Goal: Communication & Community: Answer question/provide support

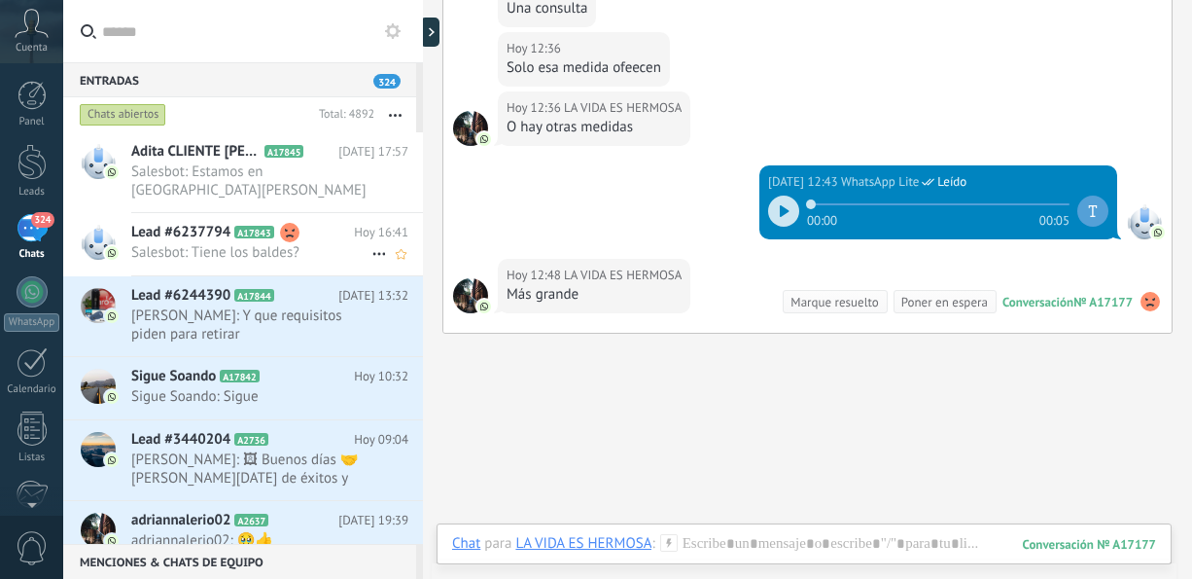
click at [263, 243] on span "Salesbot: Tiene los baldes?" at bounding box center [251, 252] width 240 height 18
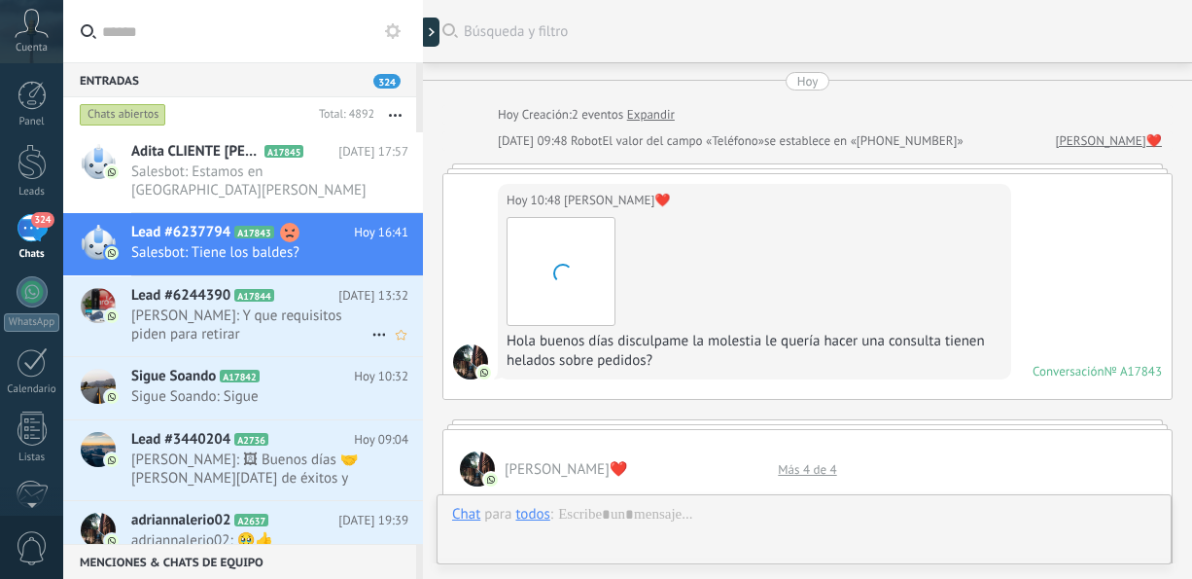
scroll to position [1217, 0]
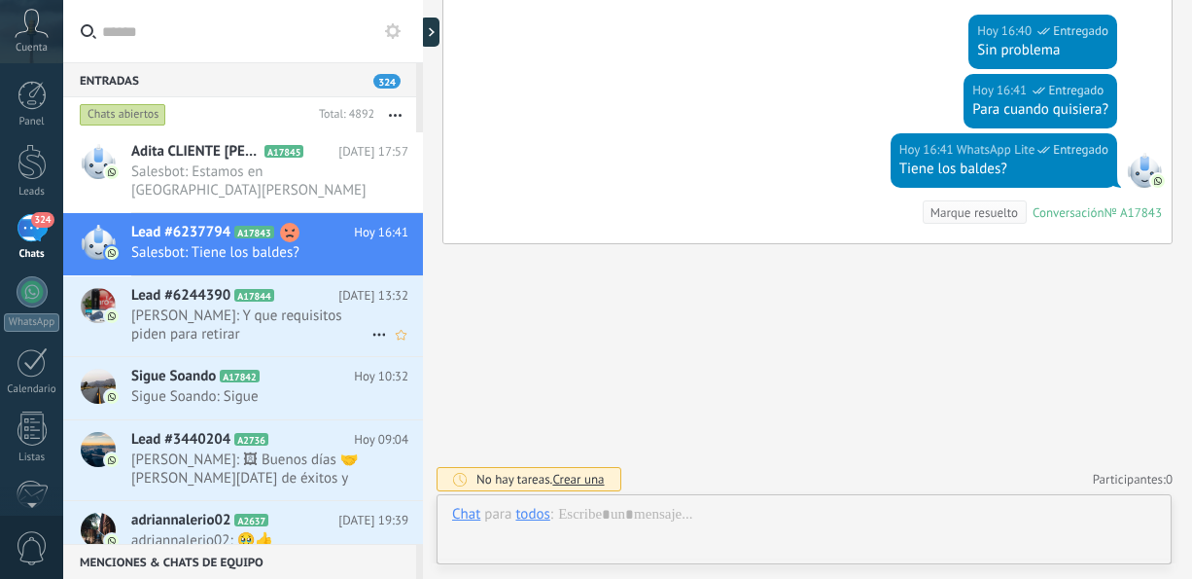
click at [291, 311] on span "[PERSON_NAME]: Y que requisitos piden para retirar" at bounding box center [251, 324] width 240 height 37
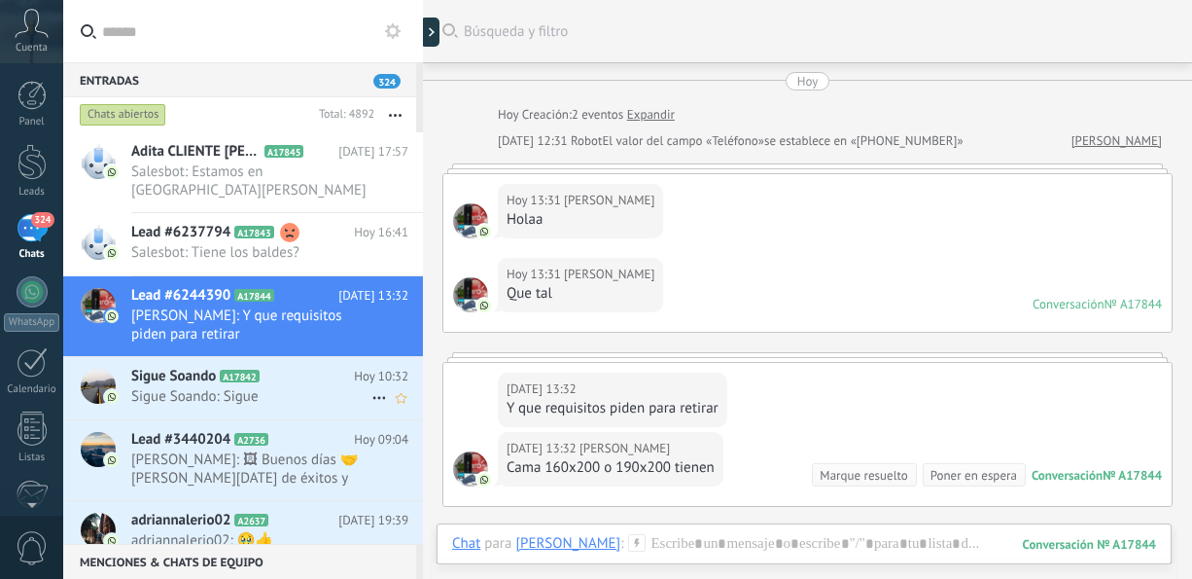
click at [302, 367] on h2 "Sigue Soando A17842" at bounding box center [242, 376] width 223 height 19
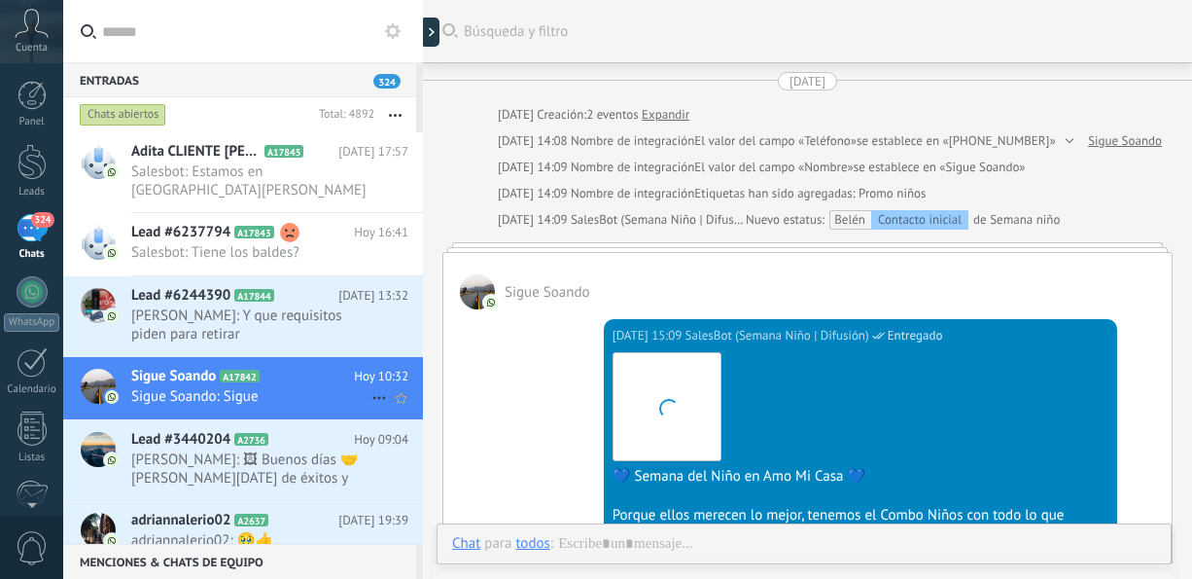
scroll to position [733, 0]
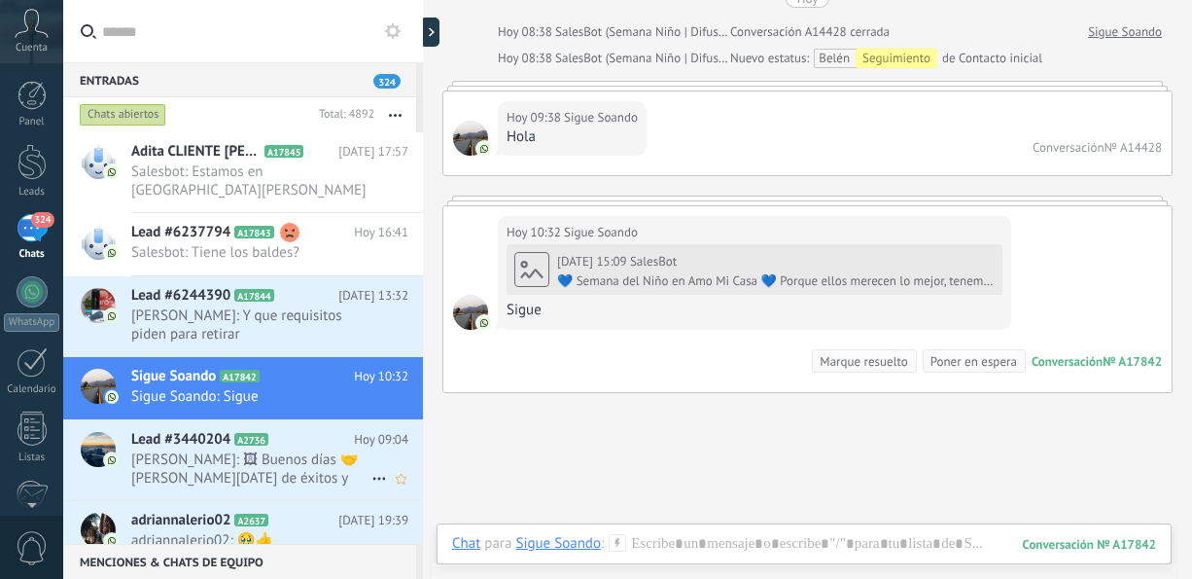
click at [252, 450] on span "[PERSON_NAME]: 🖼 Buenos días 🤝[PERSON_NAME][DATE] de éxitos y bendiciones en fa…" at bounding box center [251, 468] width 240 height 37
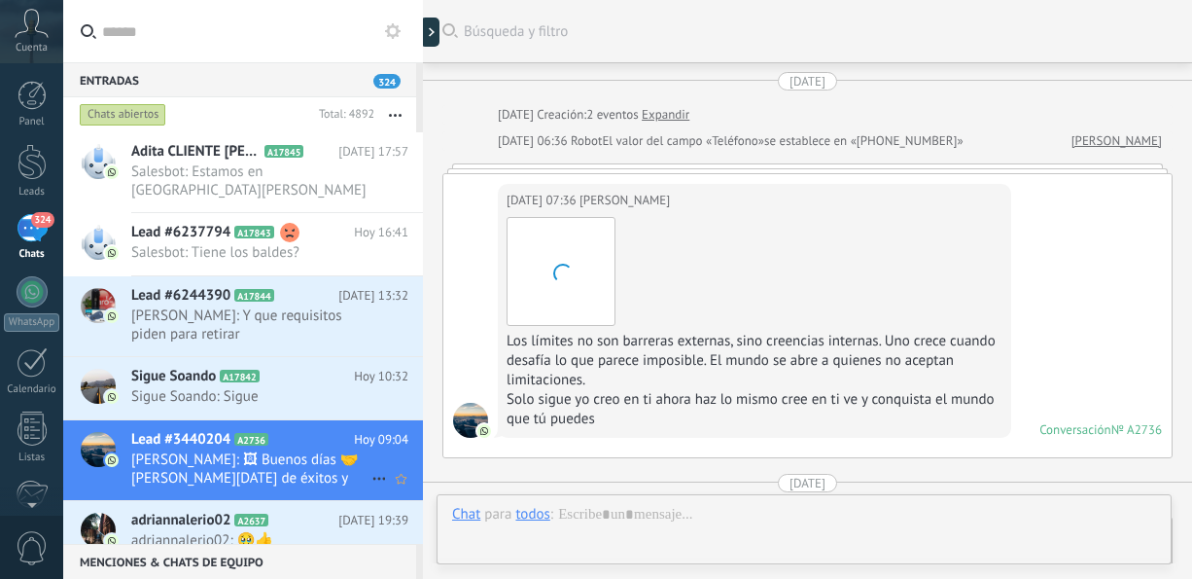
scroll to position [3895, 0]
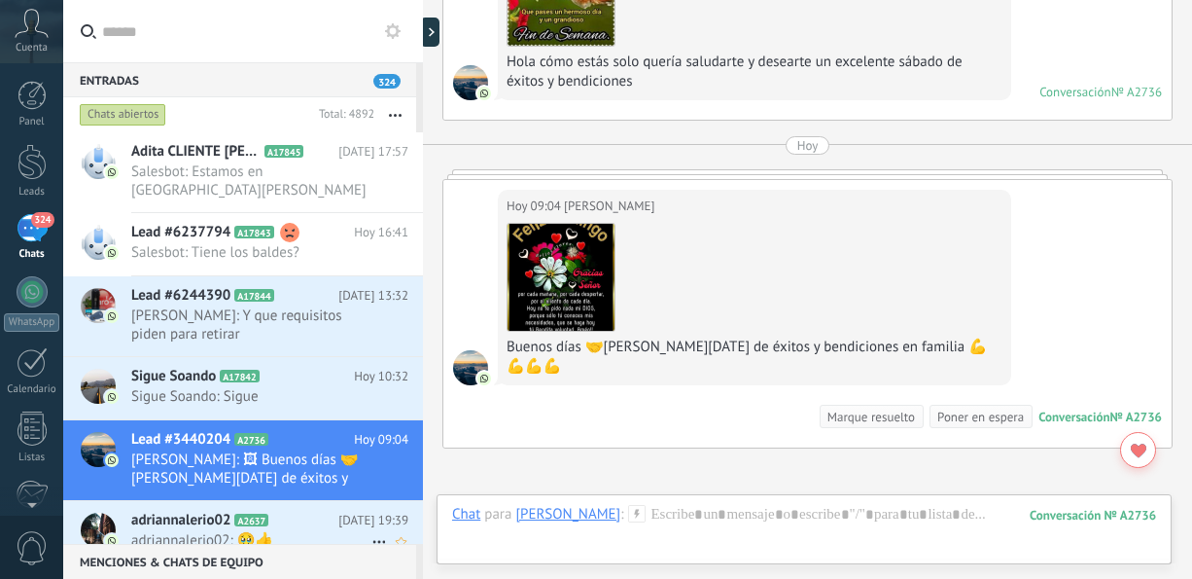
click at [292, 531] on span "adriannalerio02: 🥹👍" at bounding box center [251, 540] width 240 height 18
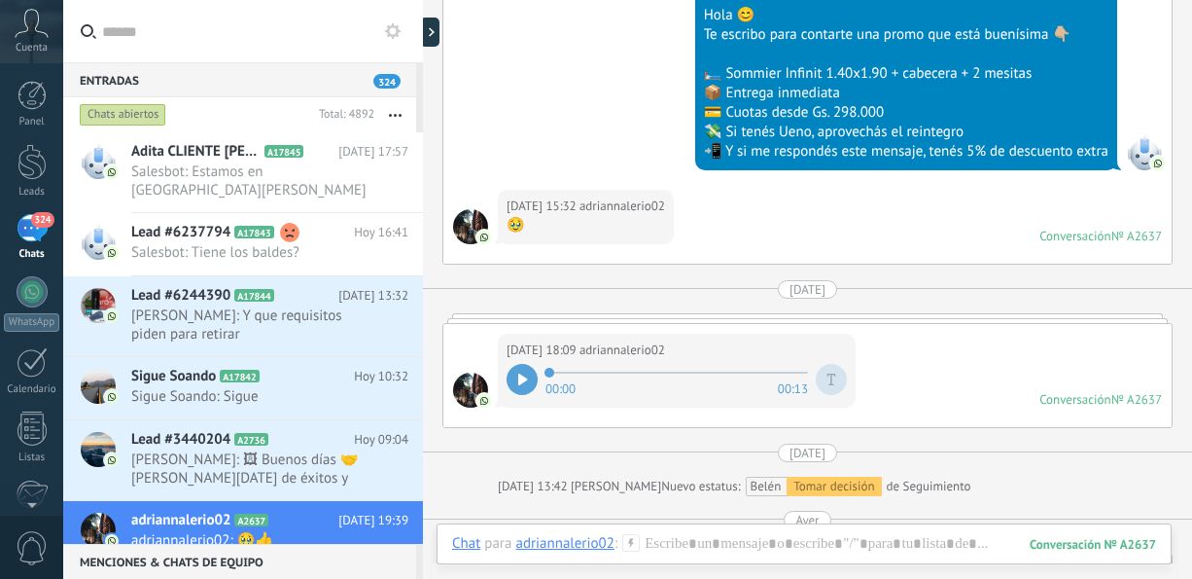
scroll to position [457, 0]
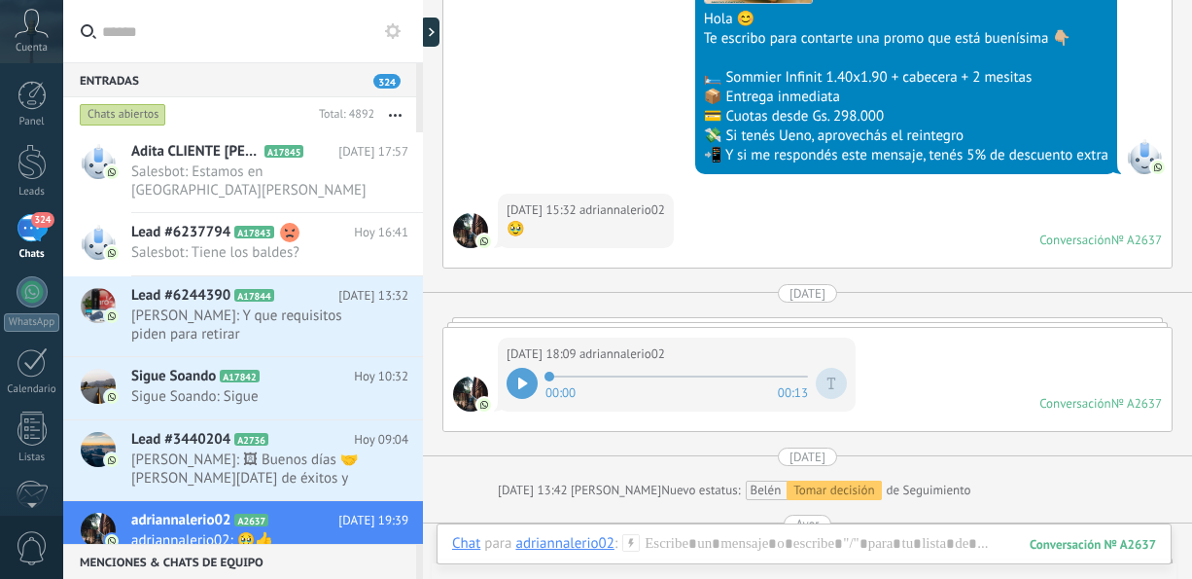
click at [518, 377] on icon at bounding box center [523, 383] width 10 height 12
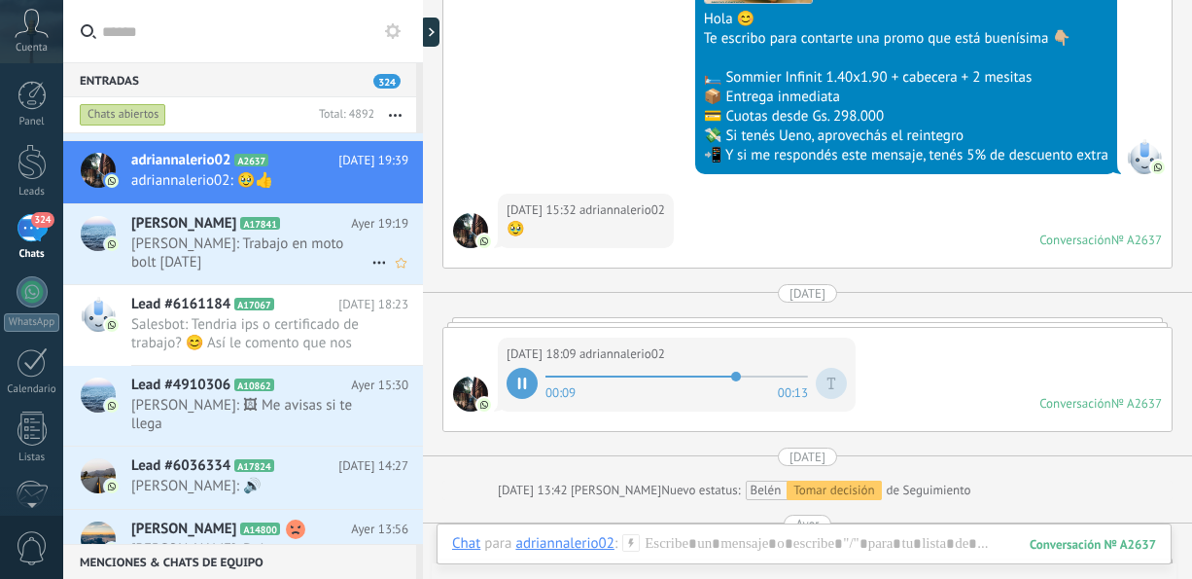
click at [268, 243] on span "[PERSON_NAME]: Trabajo en moto bolt [DATE]" at bounding box center [251, 252] width 240 height 37
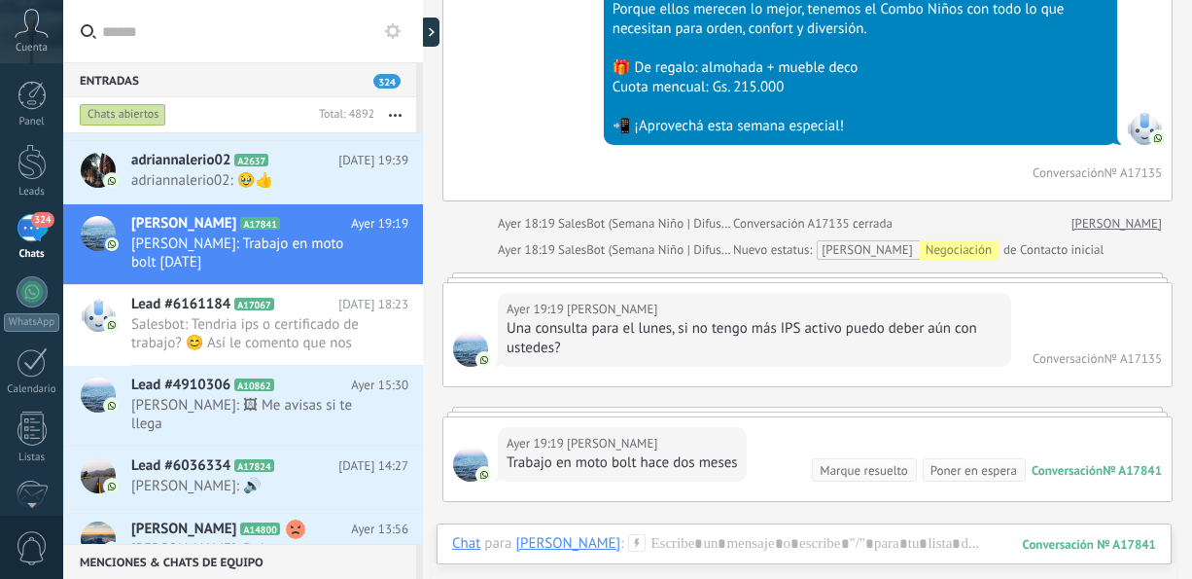
scroll to position [503, 0]
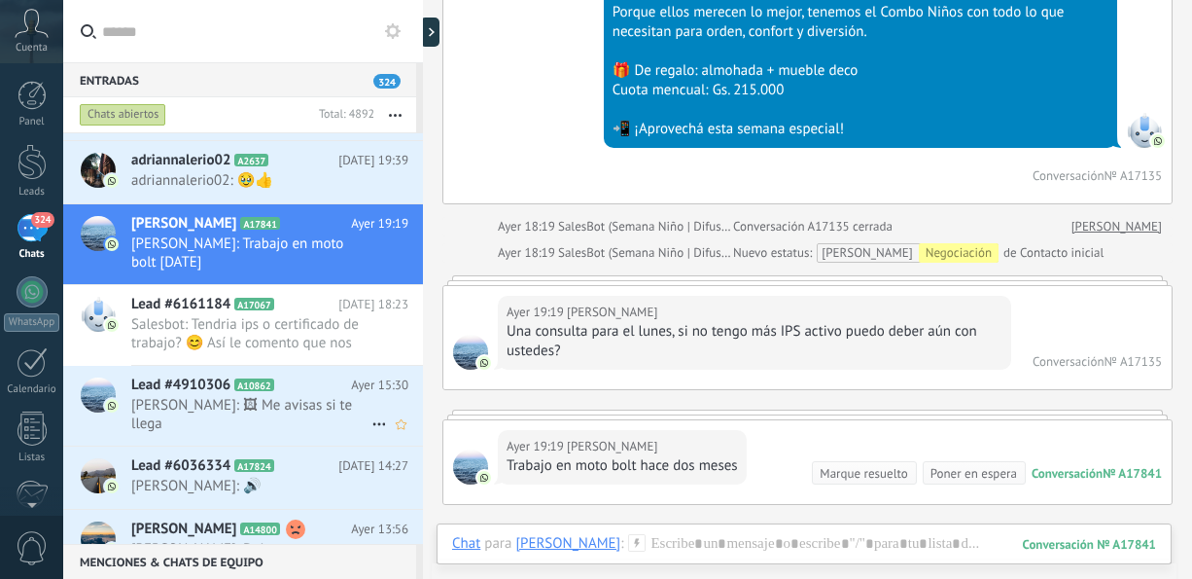
click at [209, 419] on div "Lead #4910306 A10862 [DATE] 15:30 [PERSON_NAME]: 🖼 Me avisas si te llega" at bounding box center [277, 406] width 292 height 80
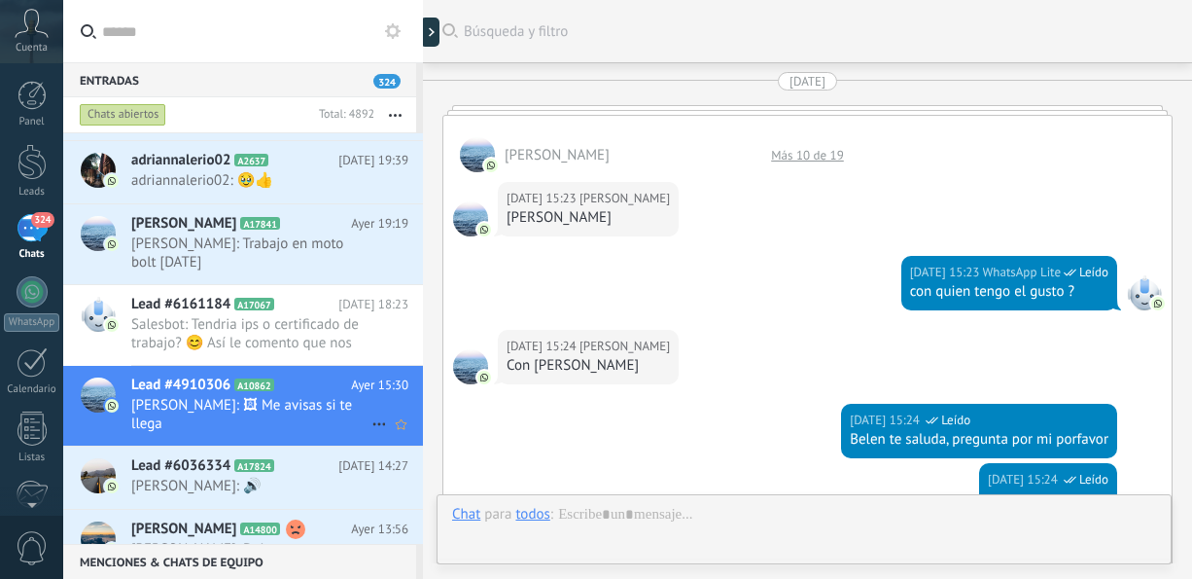
scroll to position [1959, 0]
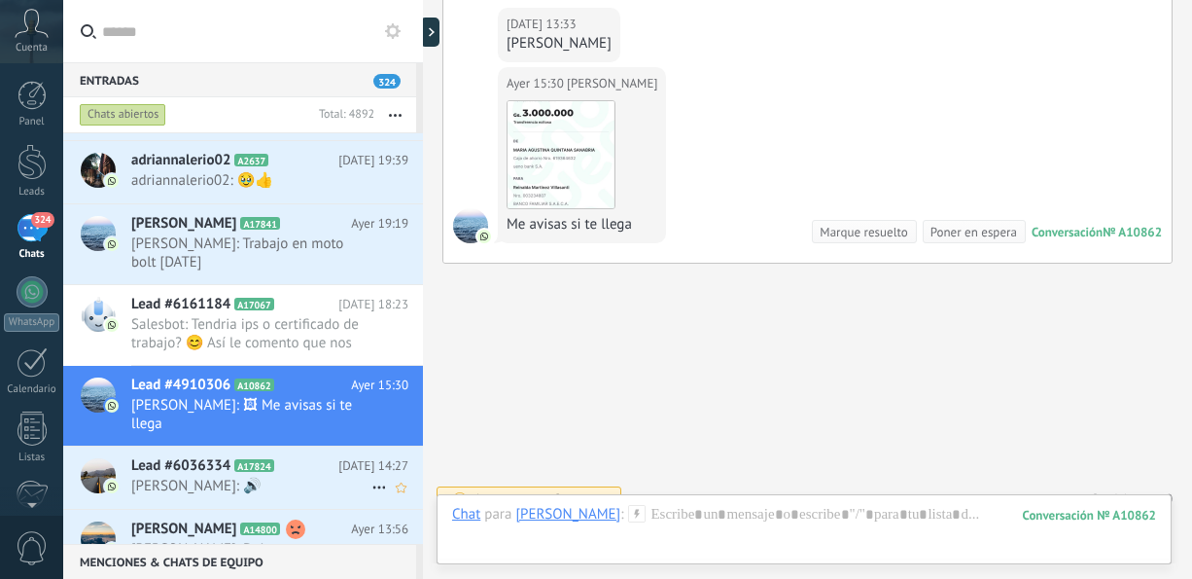
click at [229, 476] on span "[PERSON_NAME]: 🔊" at bounding box center [251, 485] width 240 height 18
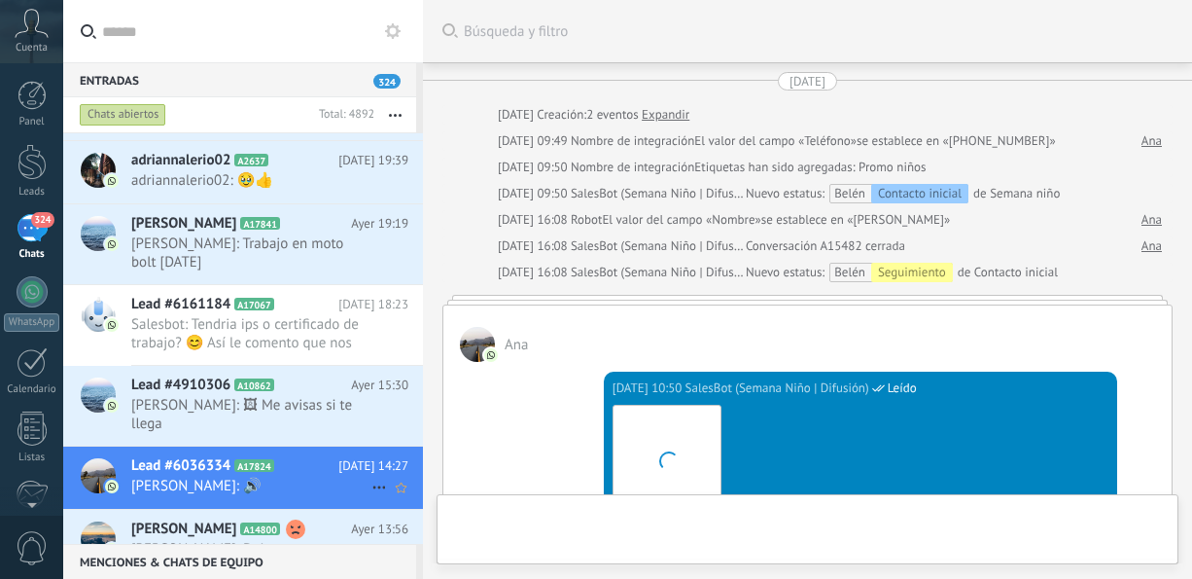
scroll to position [1007, 0]
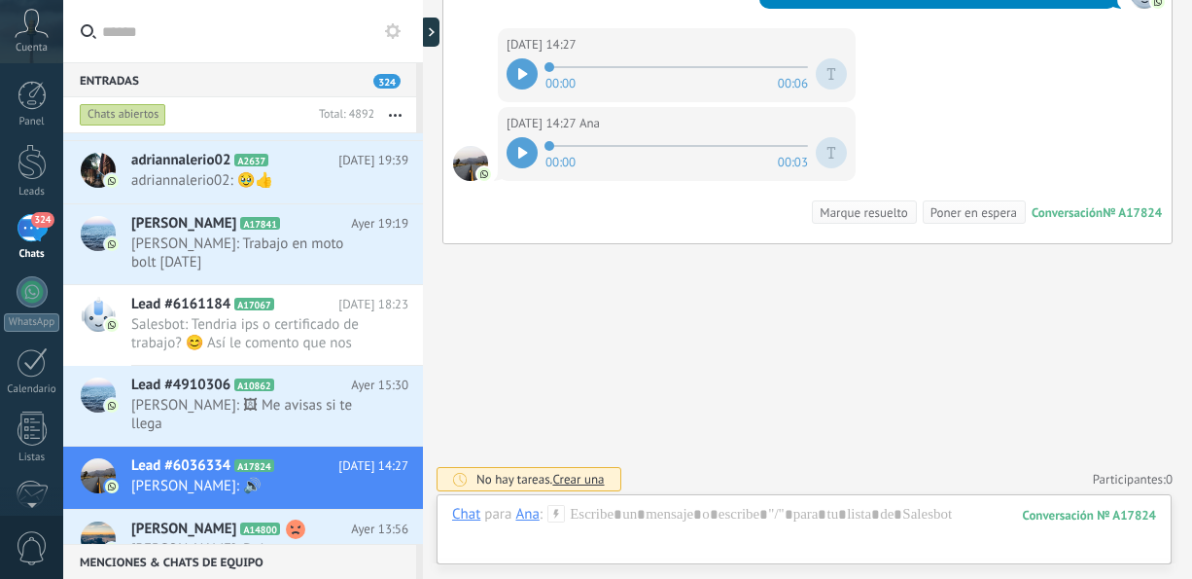
click at [528, 144] on div at bounding box center [522, 152] width 31 height 31
drag, startPoint x: 1191, startPoint y: 485, endPoint x: 1191, endPoint y: 294, distance: 191.6
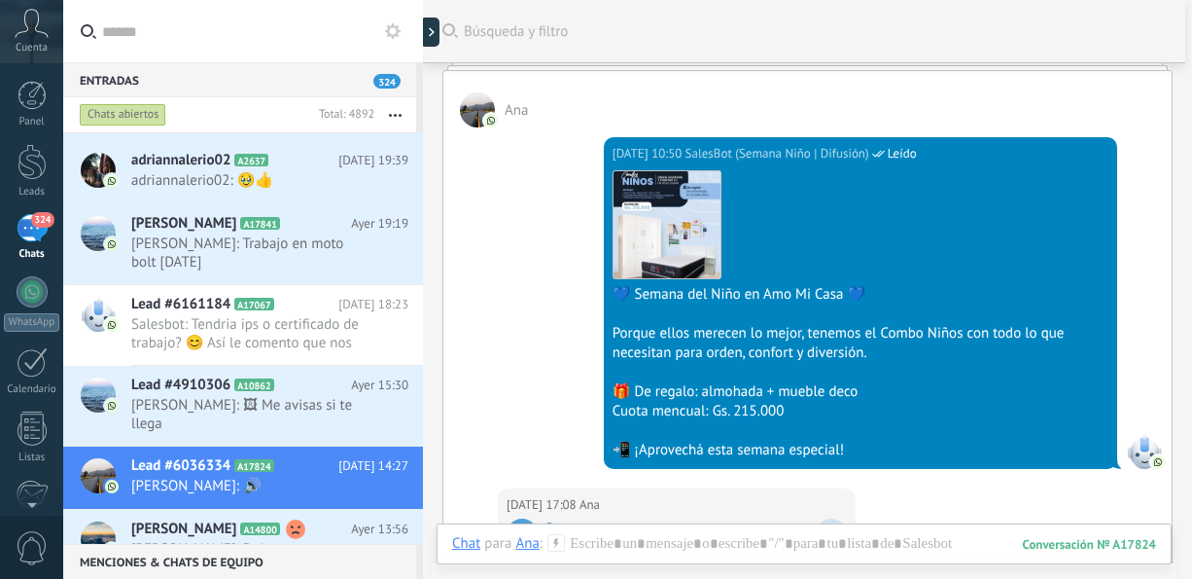
scroll to position [159, 0]
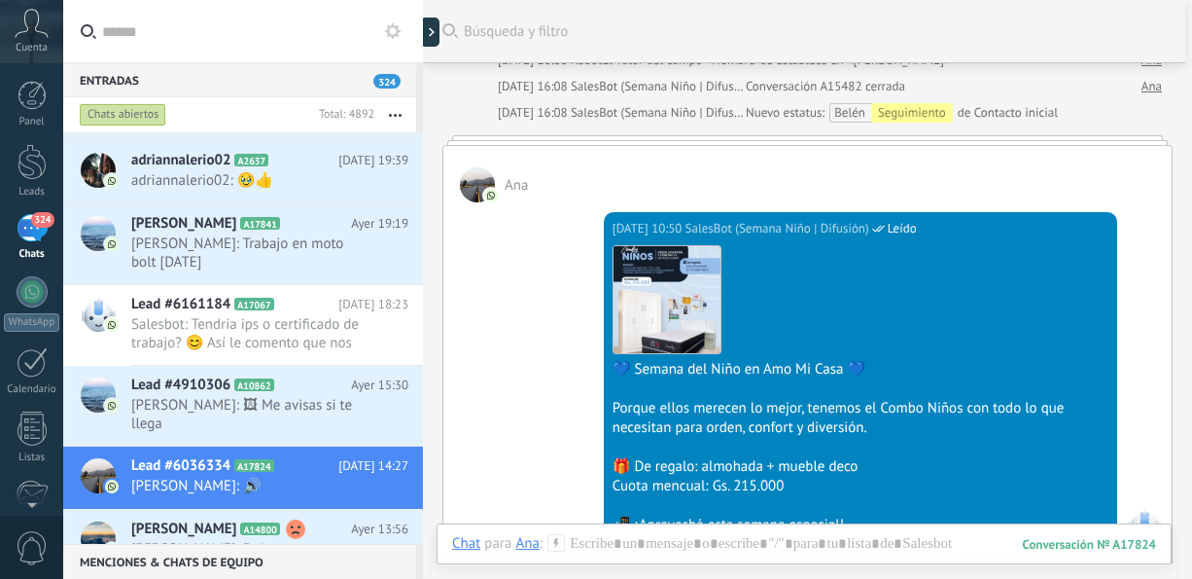
click at [193, 519] on span "[PERSON_NAME]" at bounding box center [183, 528] width 105 height 19
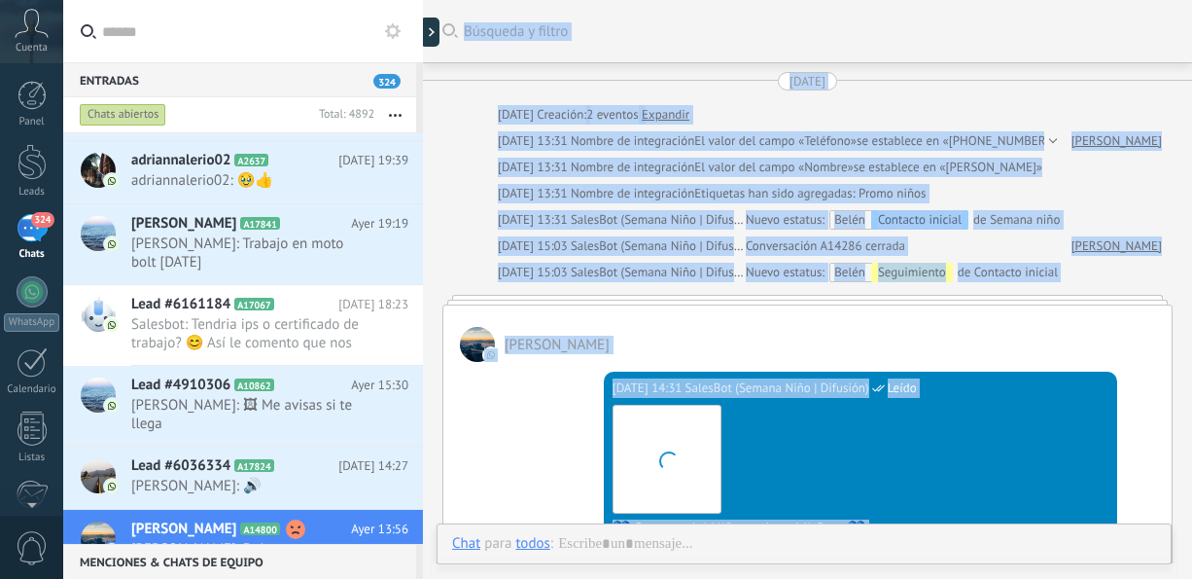
scroll to position [1877, 0]
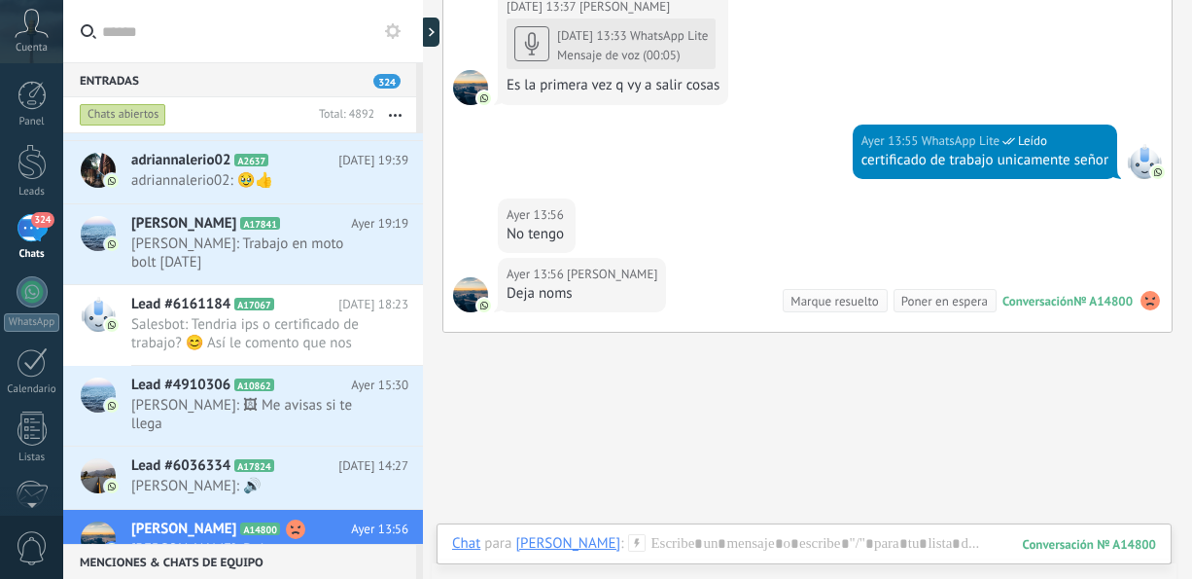
click at [419, 546] on div "Menciones & Chats de equipo 0 Crear un grupo de chat Silenciar Acciones múltipl…" at bounding box center [243, 561] width 360 height 35
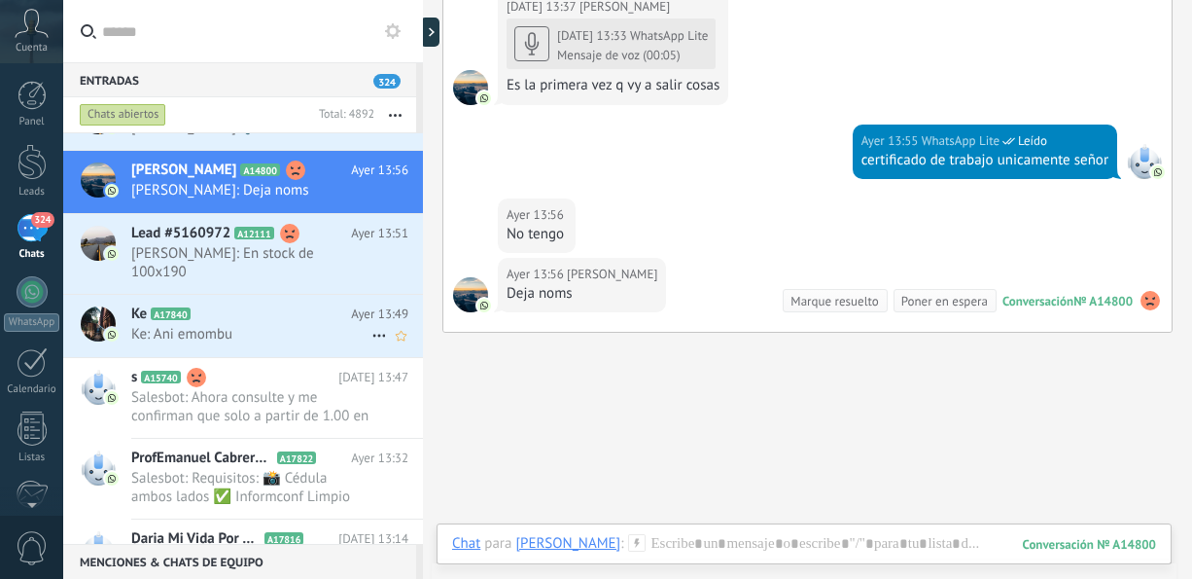
click at [256, 325] on span "Ke: Ani emombu" at bounding box center [251, 334] width 240 height 18
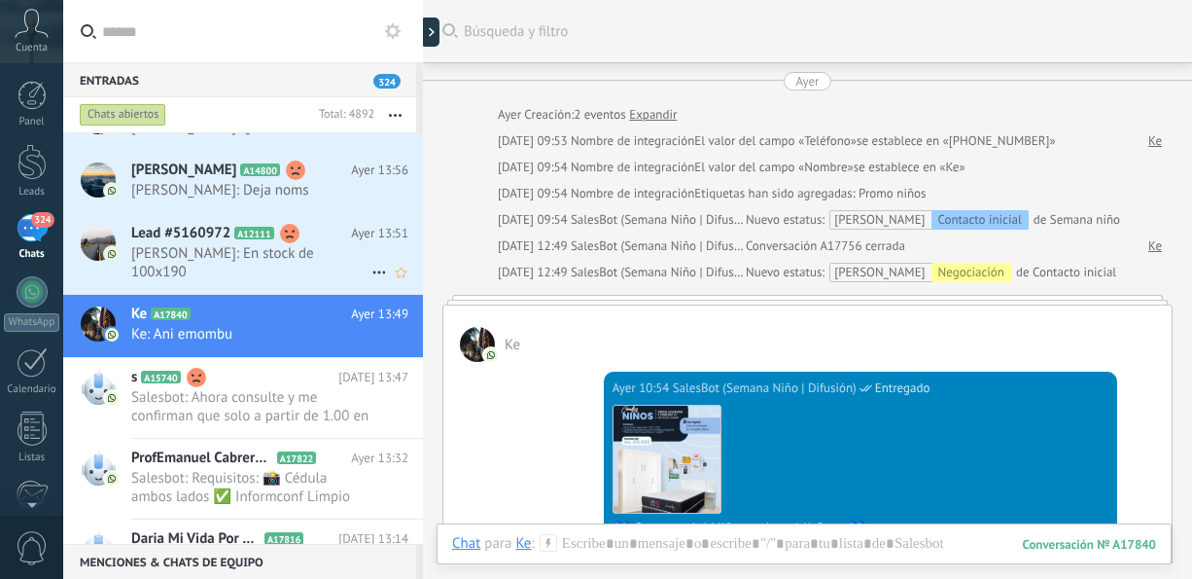
scroll to position [572, 0]
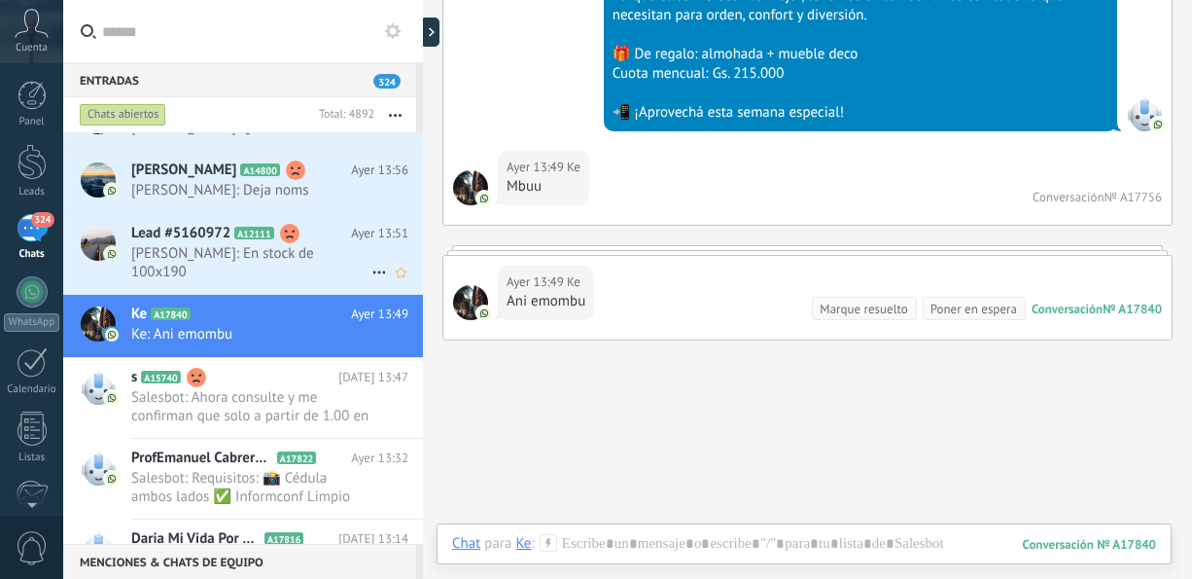
click at [238, 244] on span "[PERSON_NAME]: En stock de 100x190" at bounding box center [251, 262] width 240 height 37
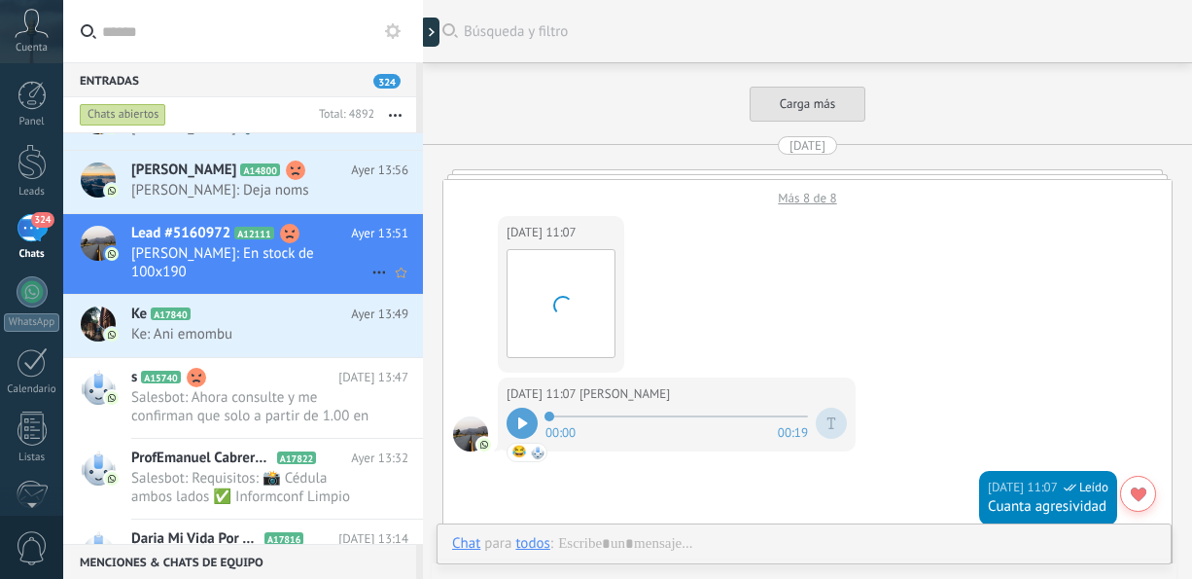
scroll to position [2742, 0]
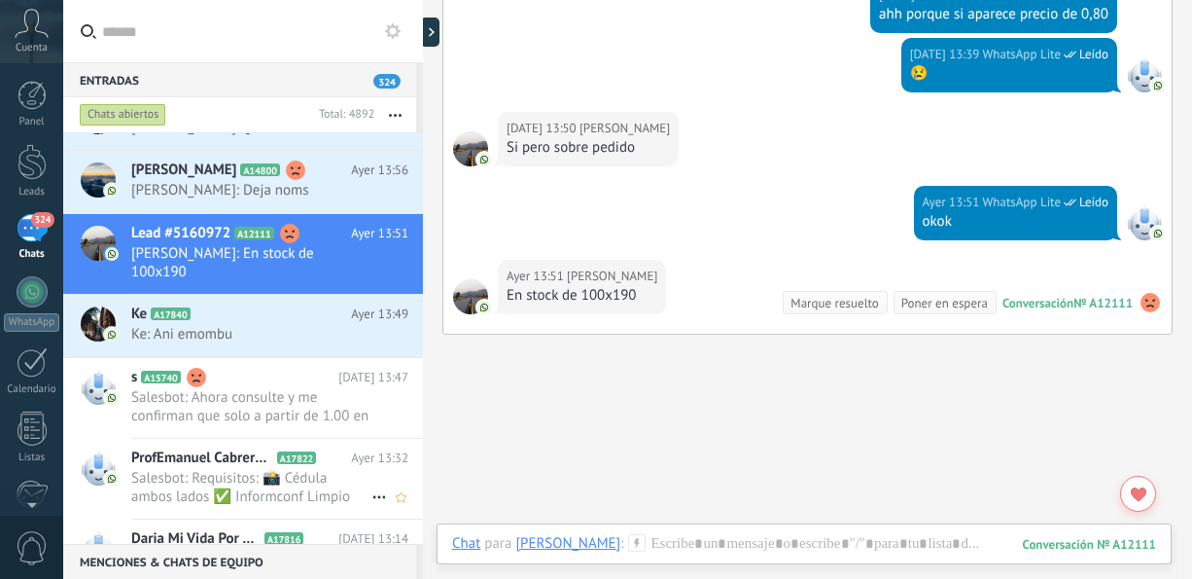
click at [272, 469] on span "Salesbot: Requisitos: 📸 Cédula ambos lados ✅ Informconf Limpio 👨‍👩‍👧 3 Referenc…" at bounding box center [251, 487] width 240 height 37
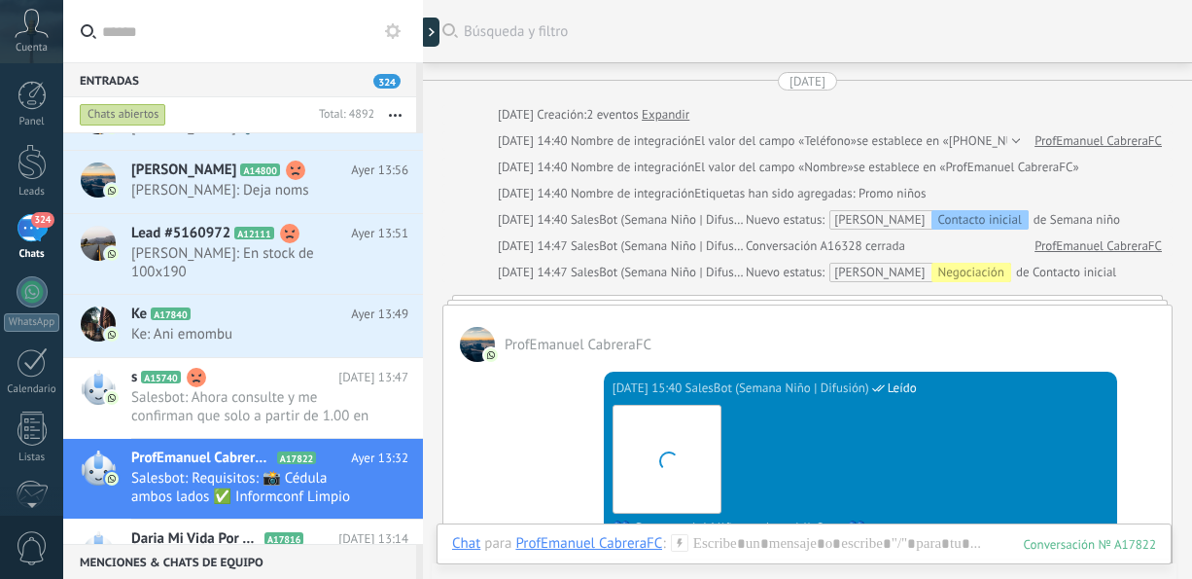
scroll to position [940, 0]
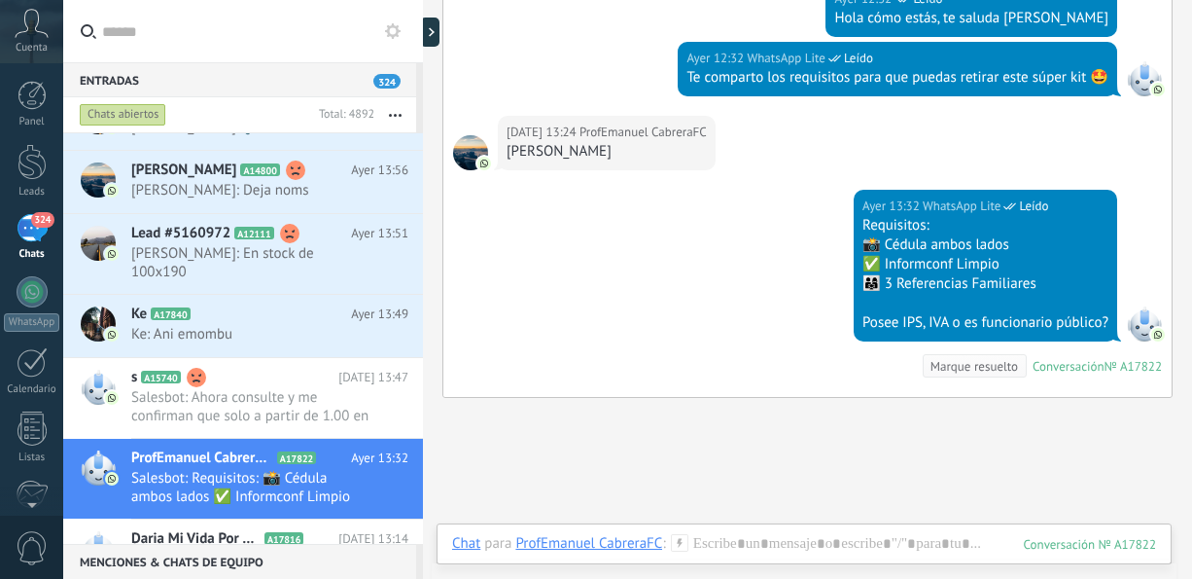
click at [326, 549] on span "Salesbot: 🖼" at bounding box center [251, 558] width 240 height 18
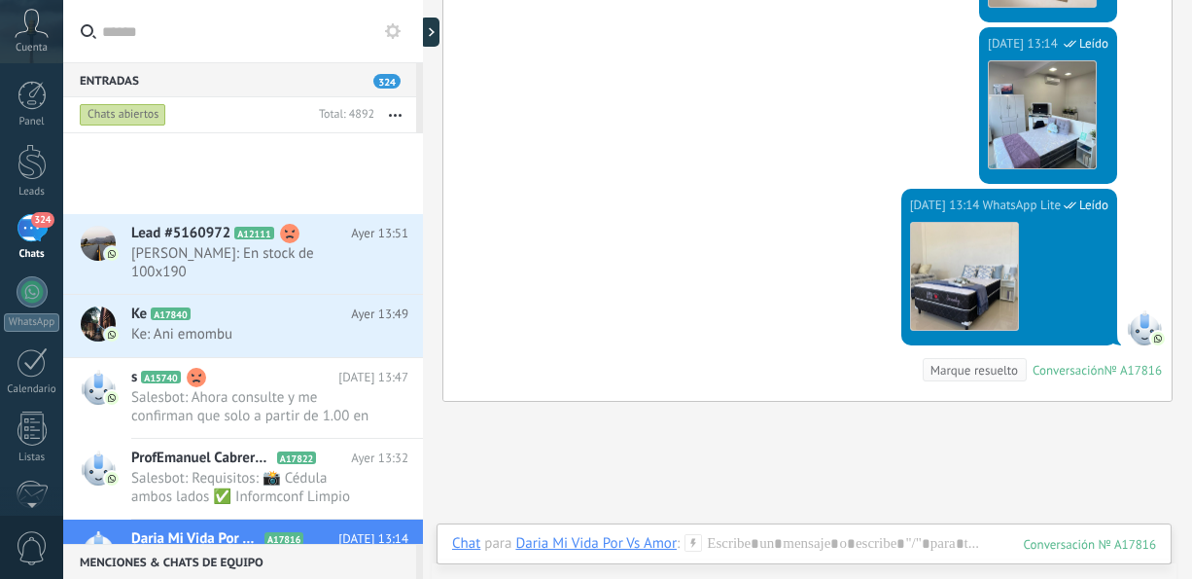
scroll to position [1079, 0]
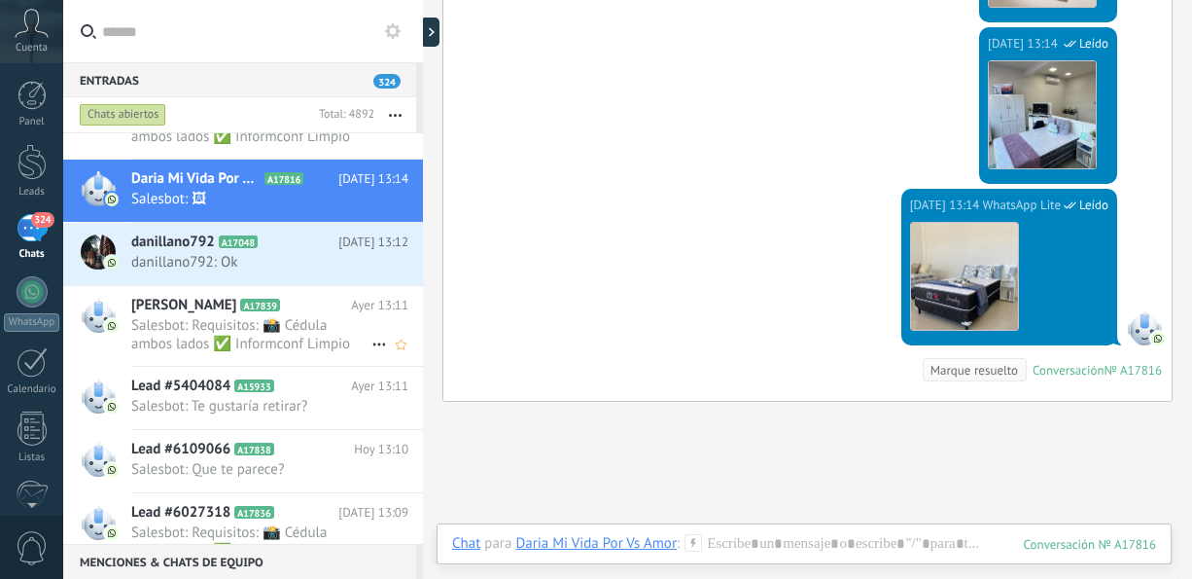
click at [317, 316] on span "Salesbot: Requisitos: 📸 Cédula ambos lados ✅ Informconf Limpio 👨‍👩‍👧 3 Referenc…" at bounding box center [251, 334] width 240 height 37
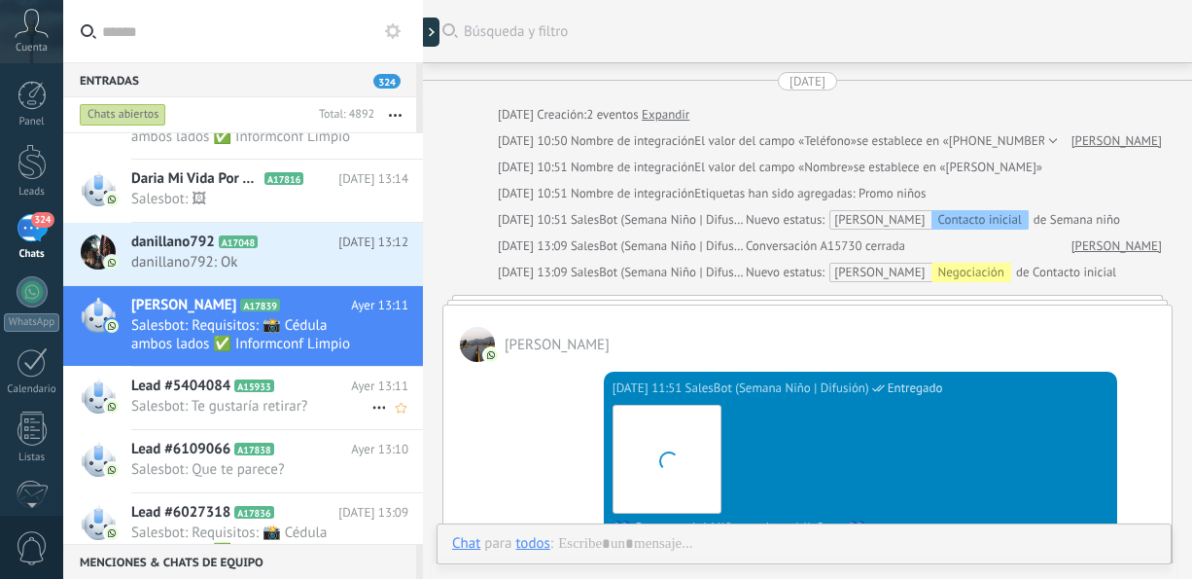
scroll to position [852, 0]
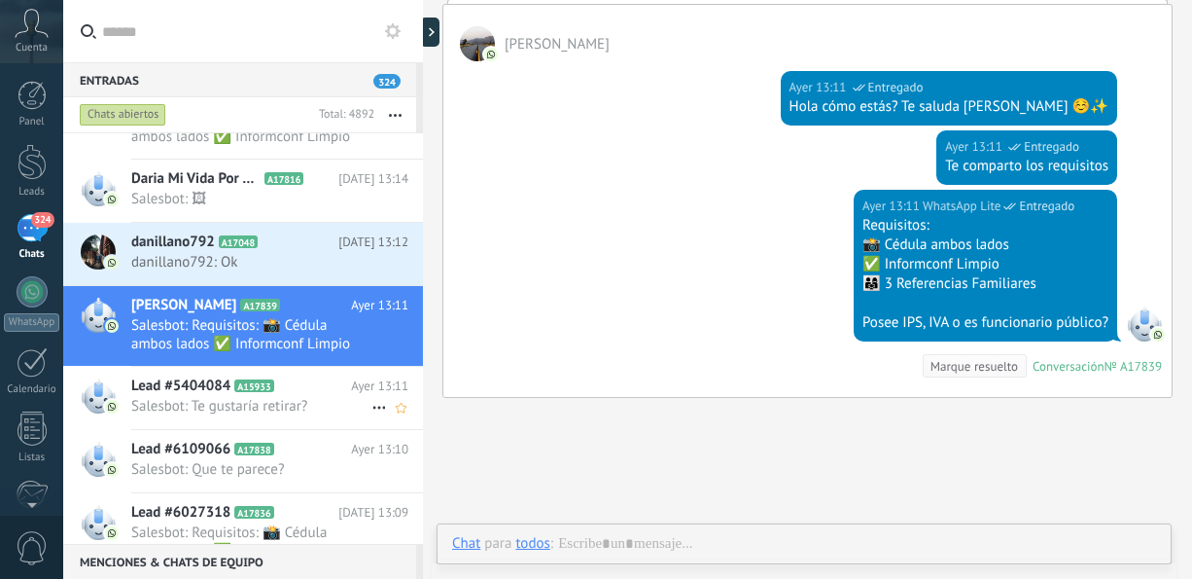
click at [314, 397] on span "Salesbot: Te gustaría retirar?" at bounding box center [251, 406] width 240 height 18
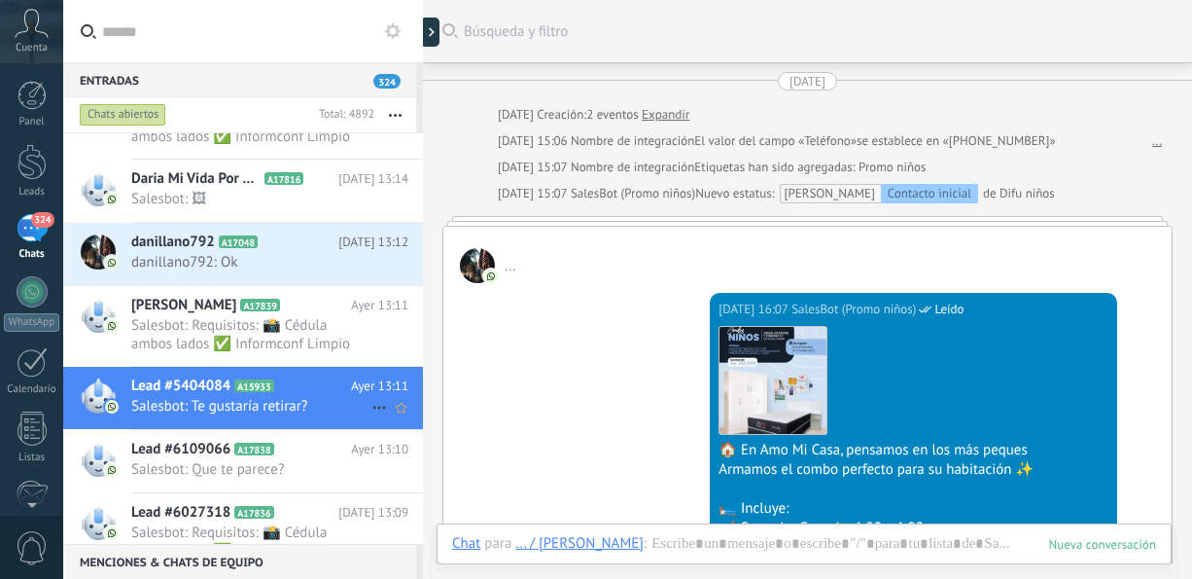
scroll to position [1202, 0]
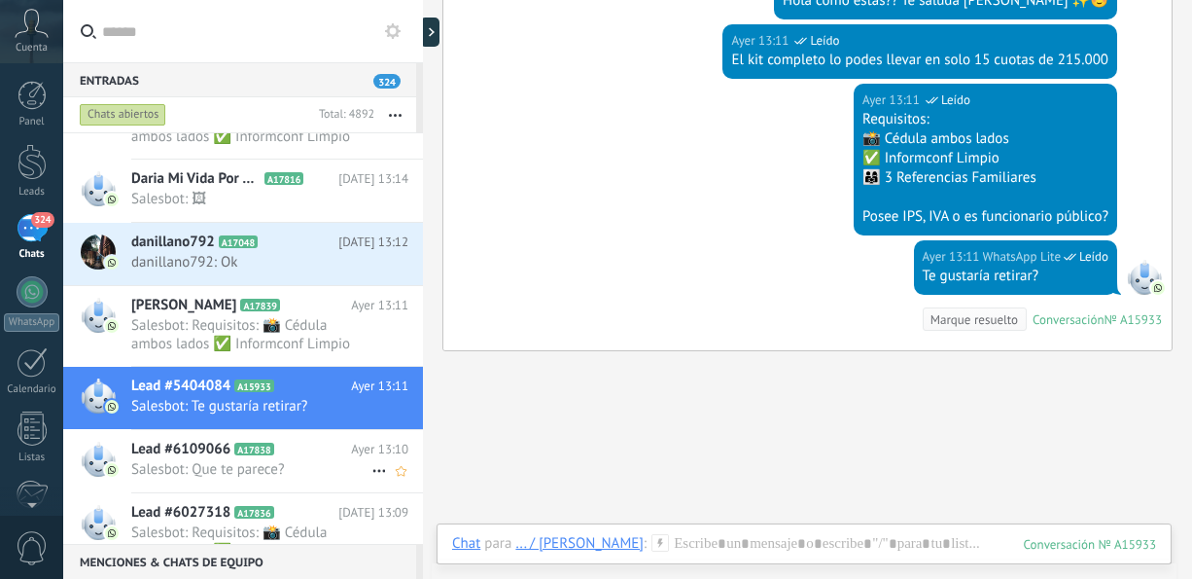
click at [281, 460] on span "Salesbot: Que te parece?" at bounding box center [251, 469] width 240 height 18
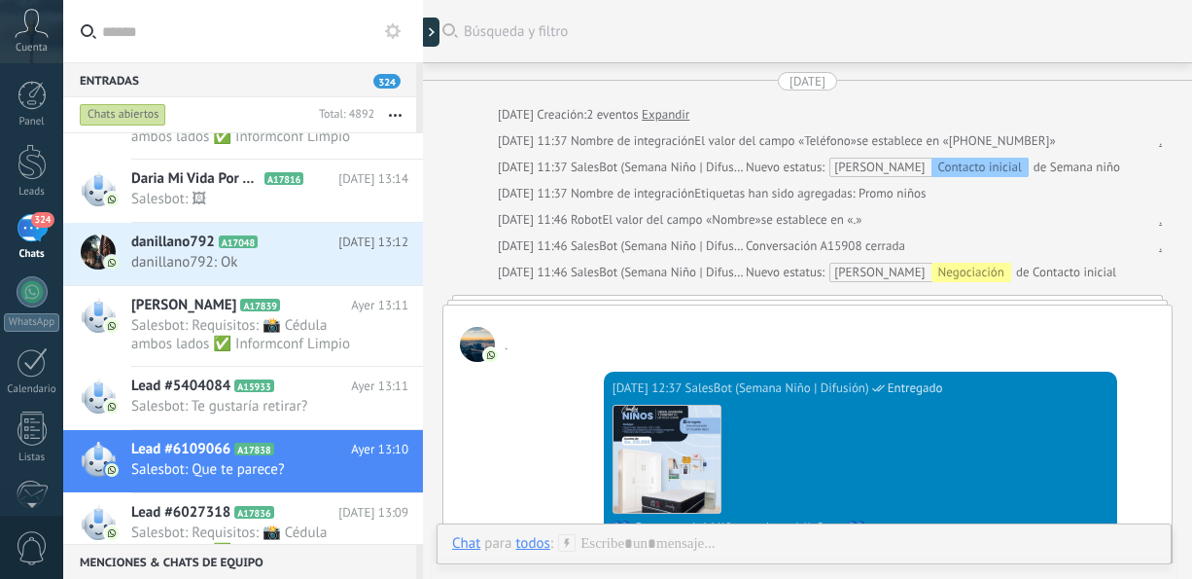
scroll to position [862, 0]
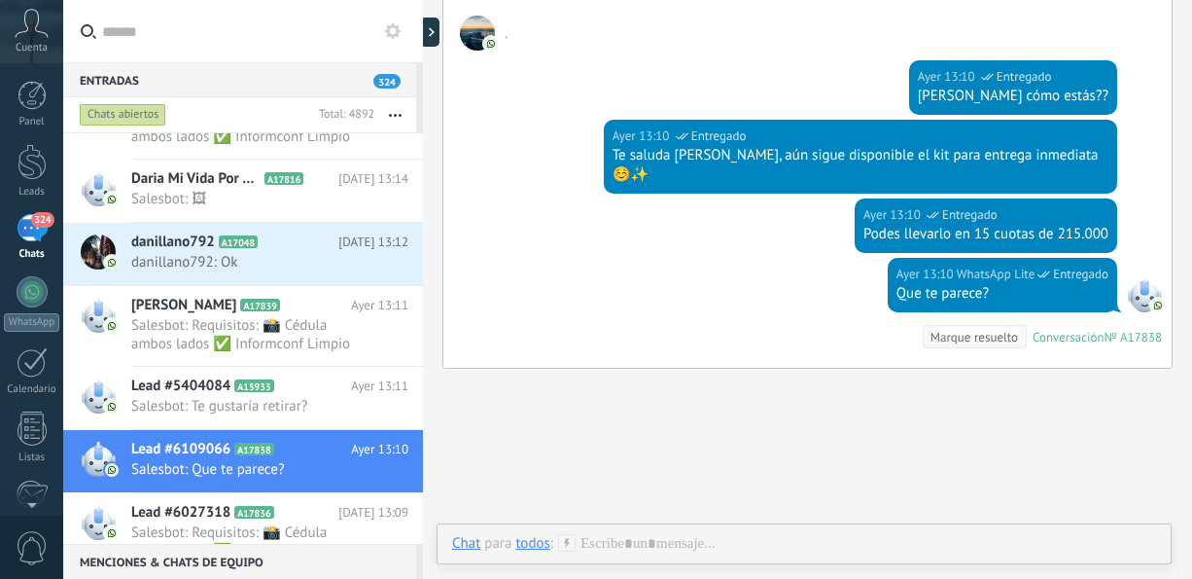
click at [324, 523] on span "Salesbot: Requisitos: 📸 Cédula ambos lados ✅ Informconf Limpio 👨‍👩‍👧 3 Referenc…" at bounding box center [251, 541] width 240 height 37
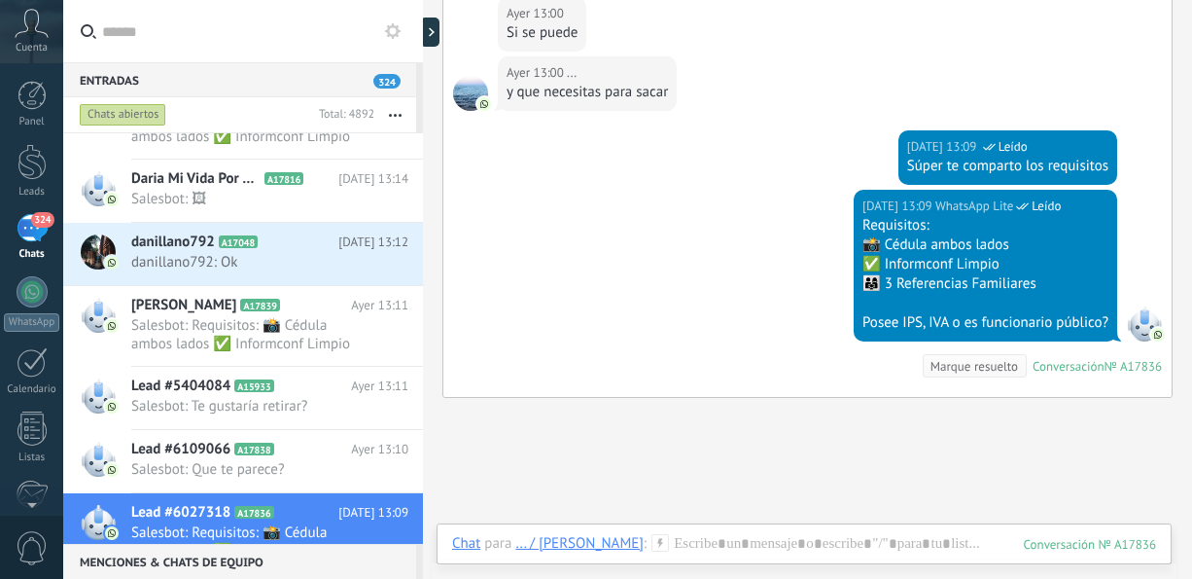
scroll to position [1439, 0]
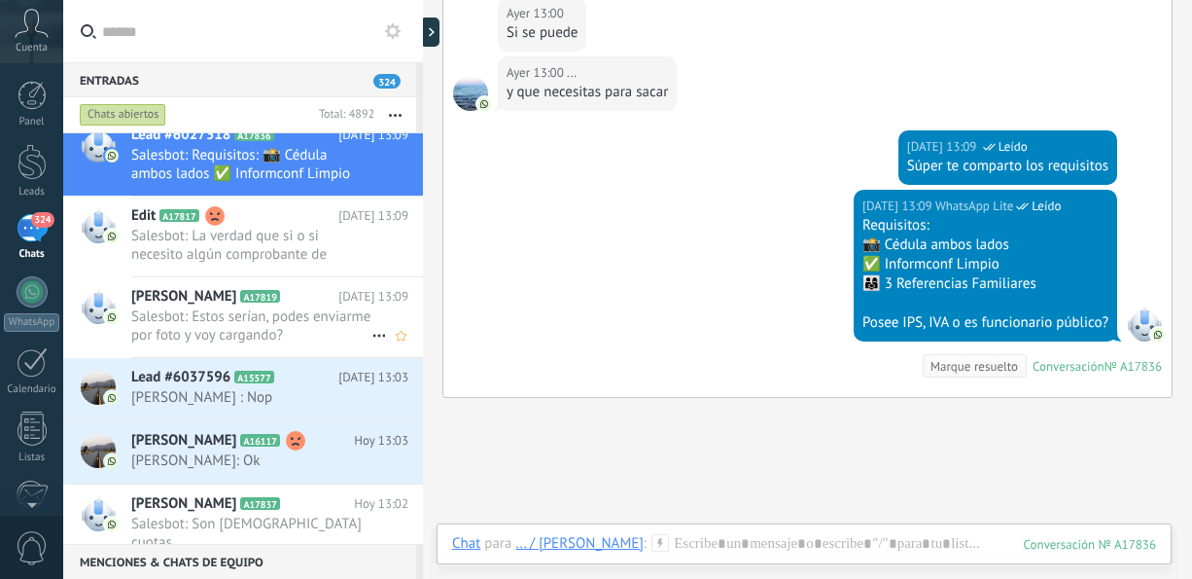
click at [299, 333] on span "Salesbot: Estos serían, podes enviarme por foto y voy cargando?" at bounding box center [251, 325] width 240 height 37
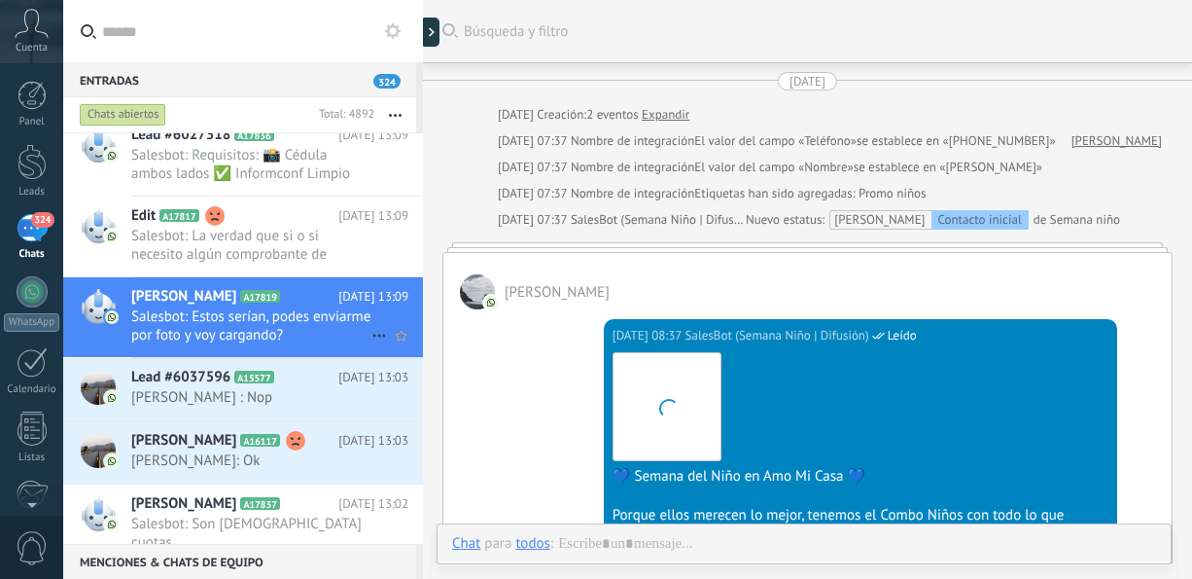
scroll to position [1188, 0]
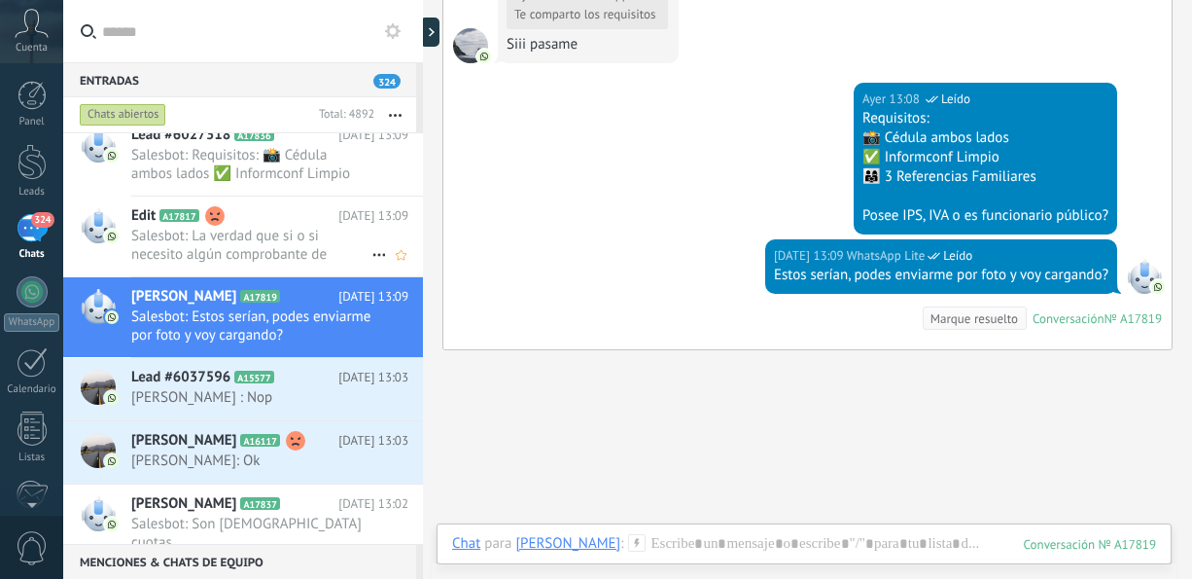
click at [307, 233] on span "Salesbot: La verdad que si o si necesito algún comprobante de ingreso para la c…" at bounding box center [251, 245] width 240 height 37
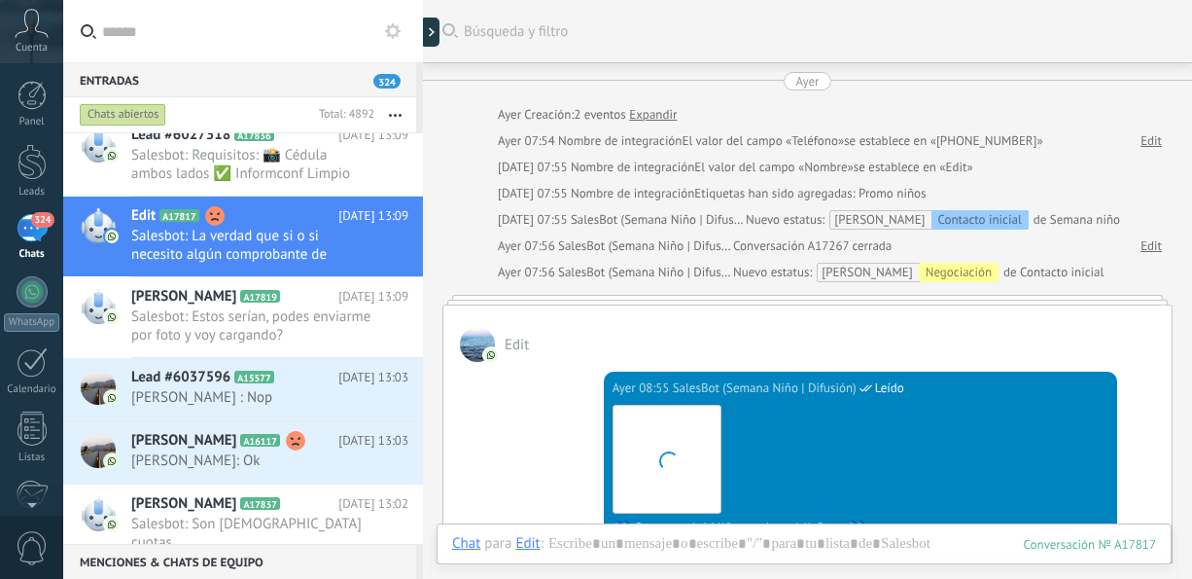
scroll to position [1311, 0]
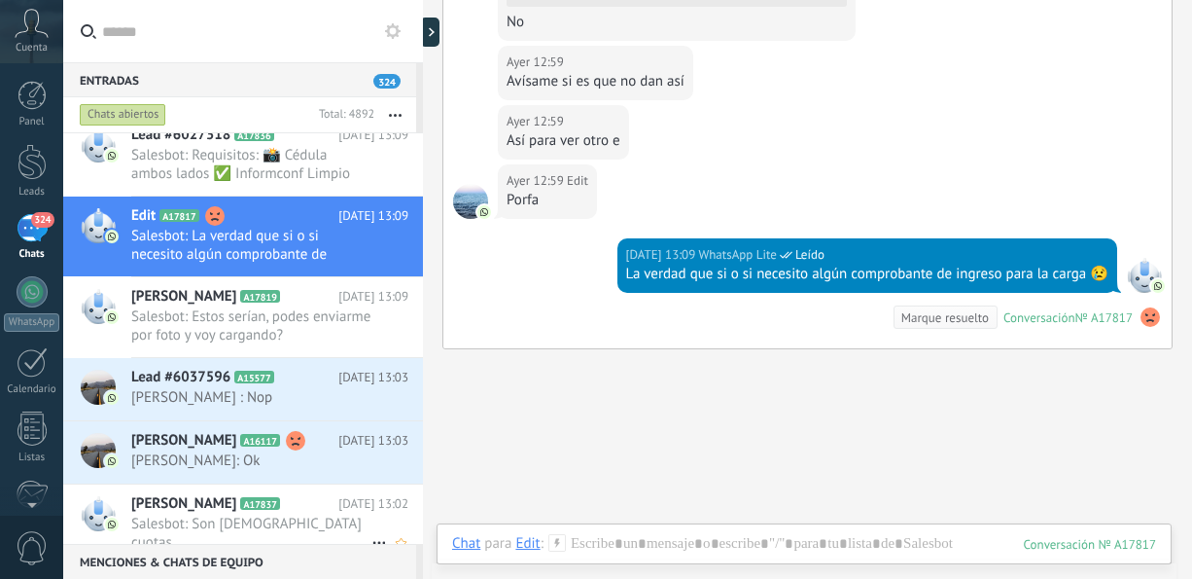
click at [304, 514] on span "Salesbot: Son [DEMOGRAPHIC_DATA] cuotas" at bounding box center [251, 532] width 240 height 37
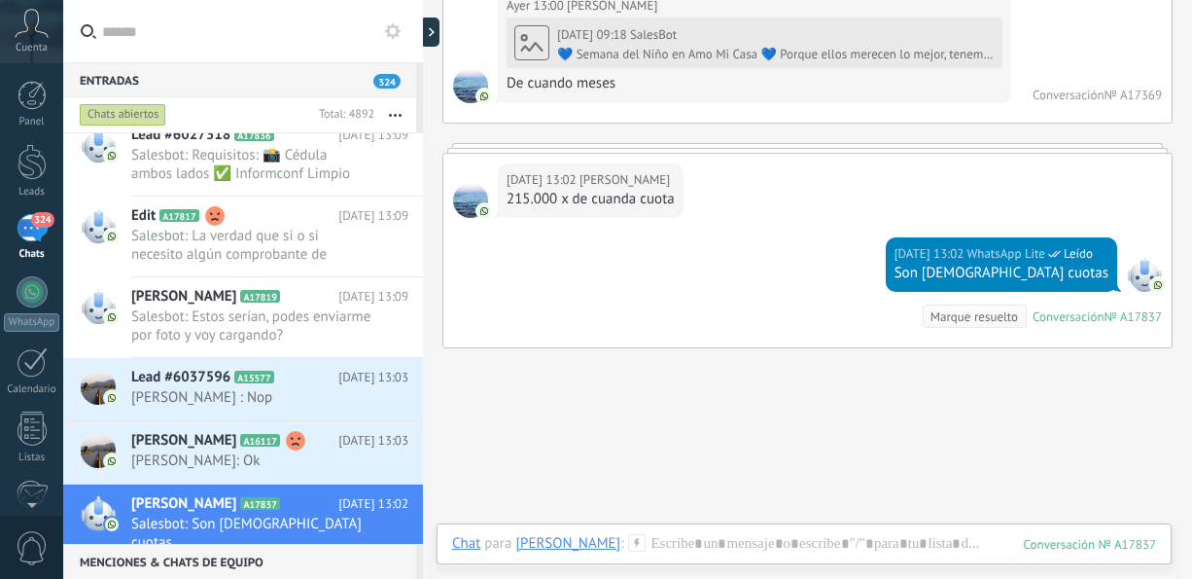
scroll to position [1799, 0]
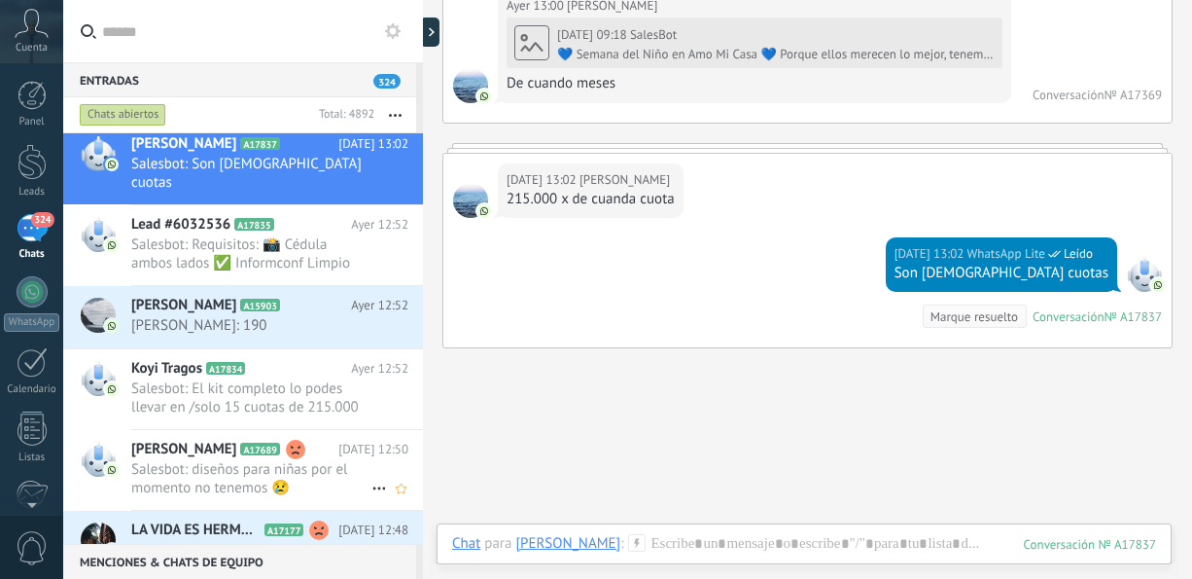
click at [192, 468] on span "Salesbot: diseños para niñas por el momento no tenemos 😢" at bounding box center [251, 478] width 240 height 37
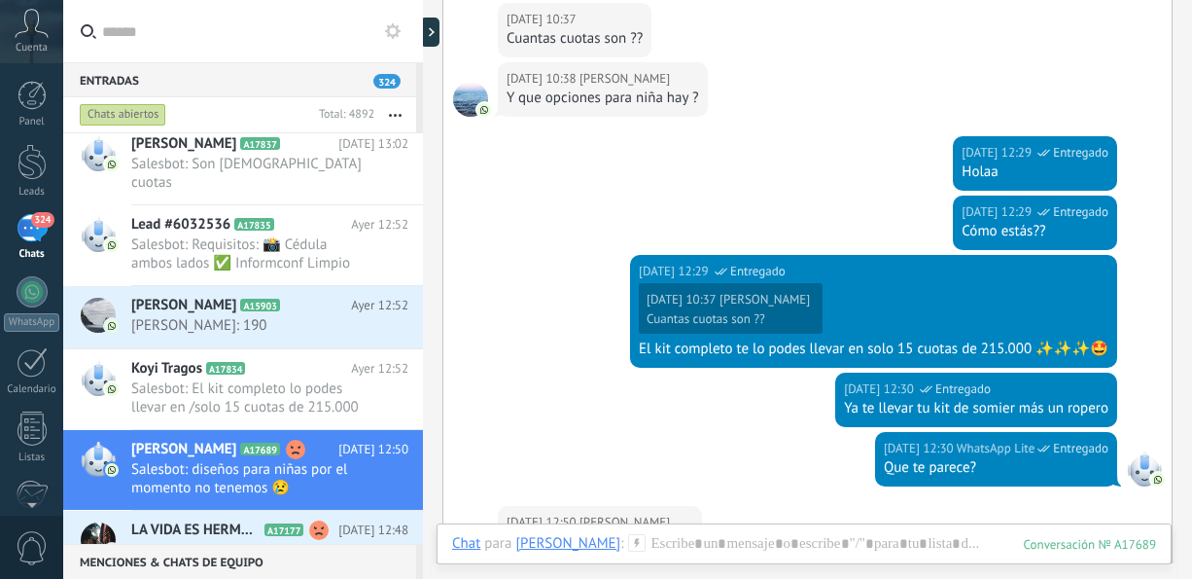
scroll to position [841, 0]
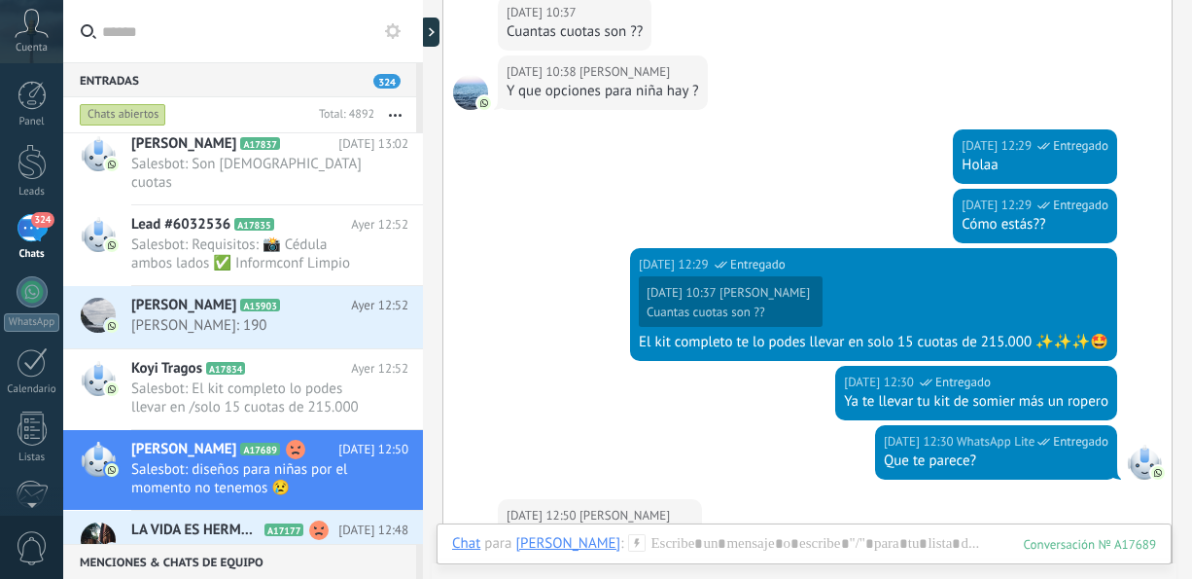
drag, startPoint x: 1191, startPoint y: 322, endPoint x: 1191, endPoint y: 396, distance: 73.9
click at [1191, 396] on html ".abccls-1,.abccls-2{fill-rule:evenodd}.abccls-2{fill:#fff} .abfcls-1{fill:none}…" at bounding box center [596, 289] width 1192 height 579
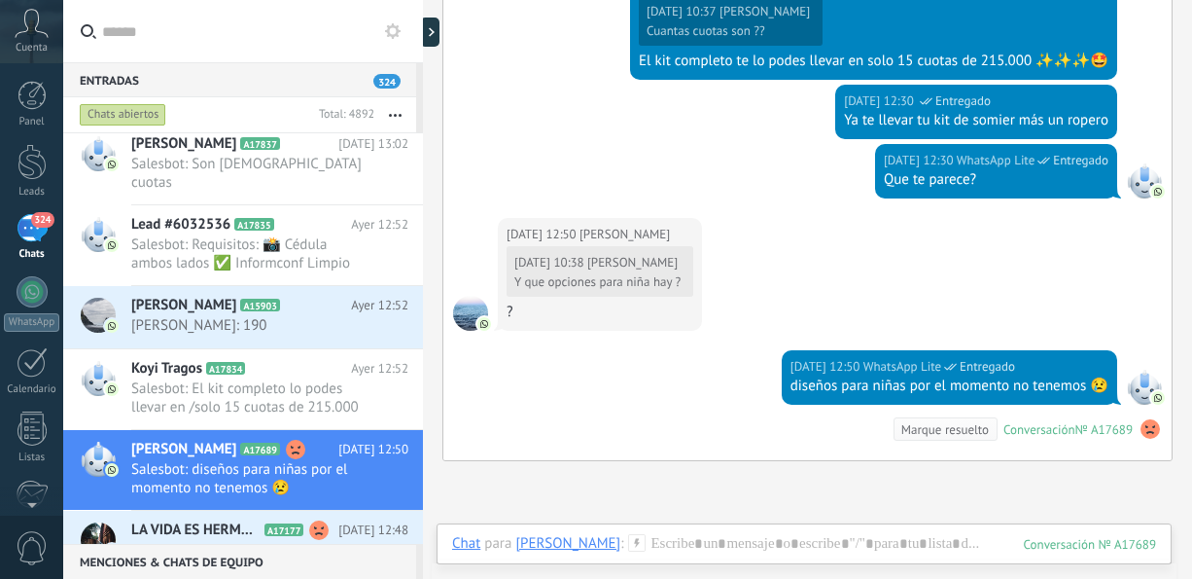
scroll to position [1136, 0]
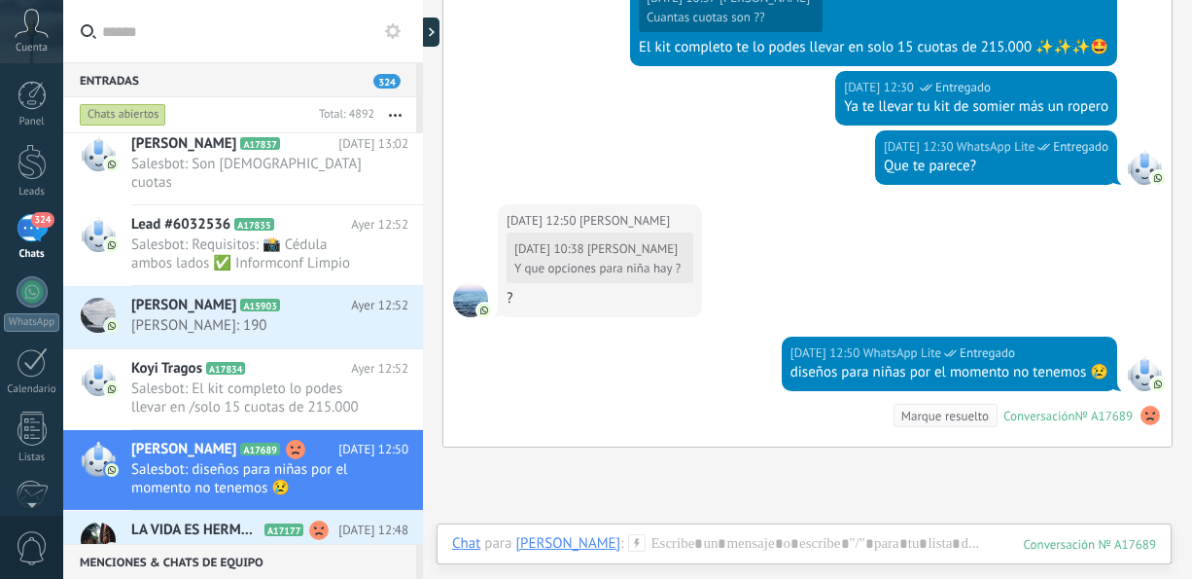
click at [206, 541] on span "LA VIDA ES HERMOSA: Más grande" at bounding box center [251, 550] width 240 height 18
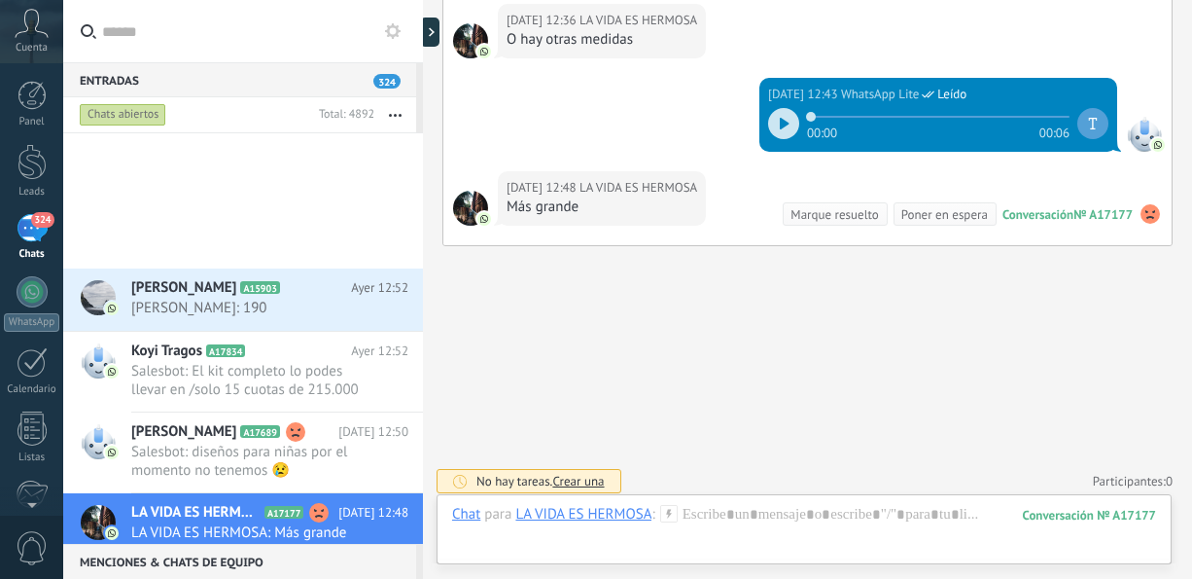
scroll to position [2159, 0]
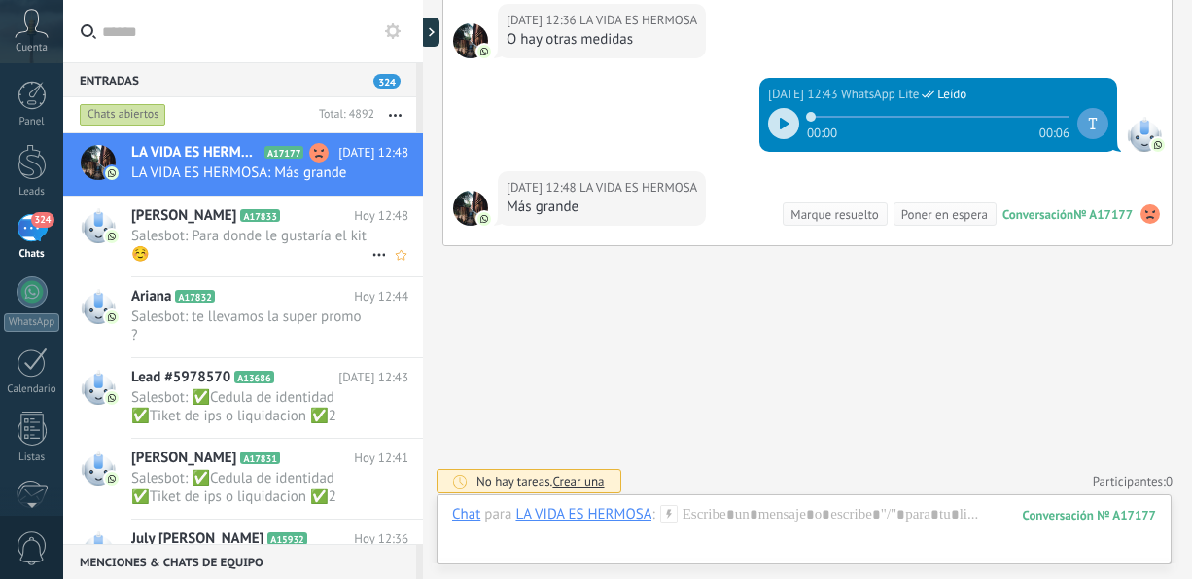
click at [285, 258] on span "Salesbot: Para donde le gustaría el kit ☺️" at bounding box center [251, 245] width 240 height 37
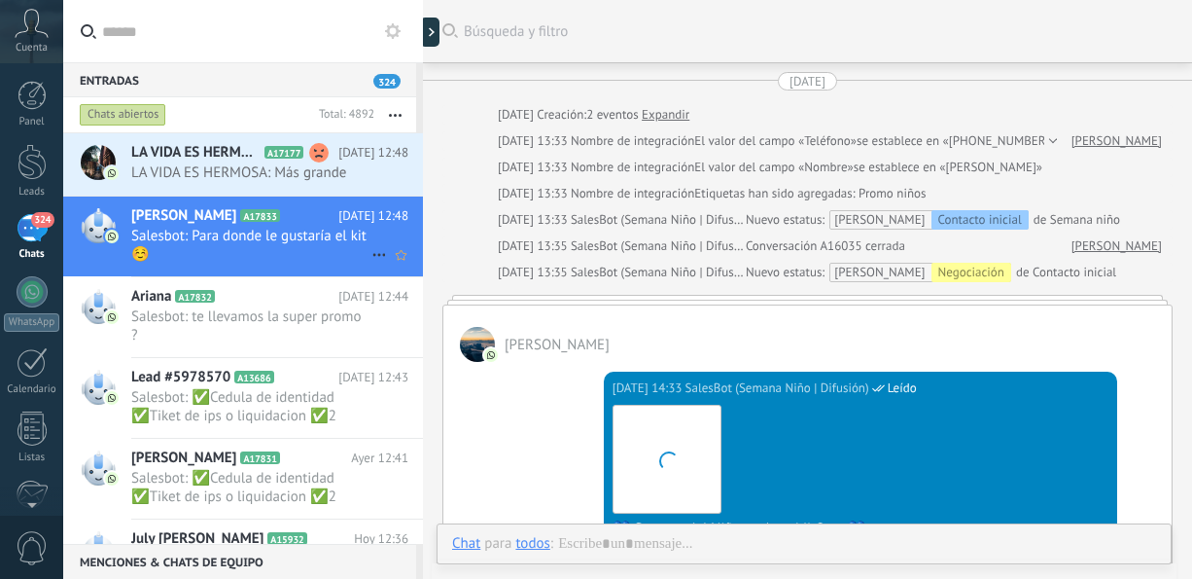
scroll to position [839, 0]
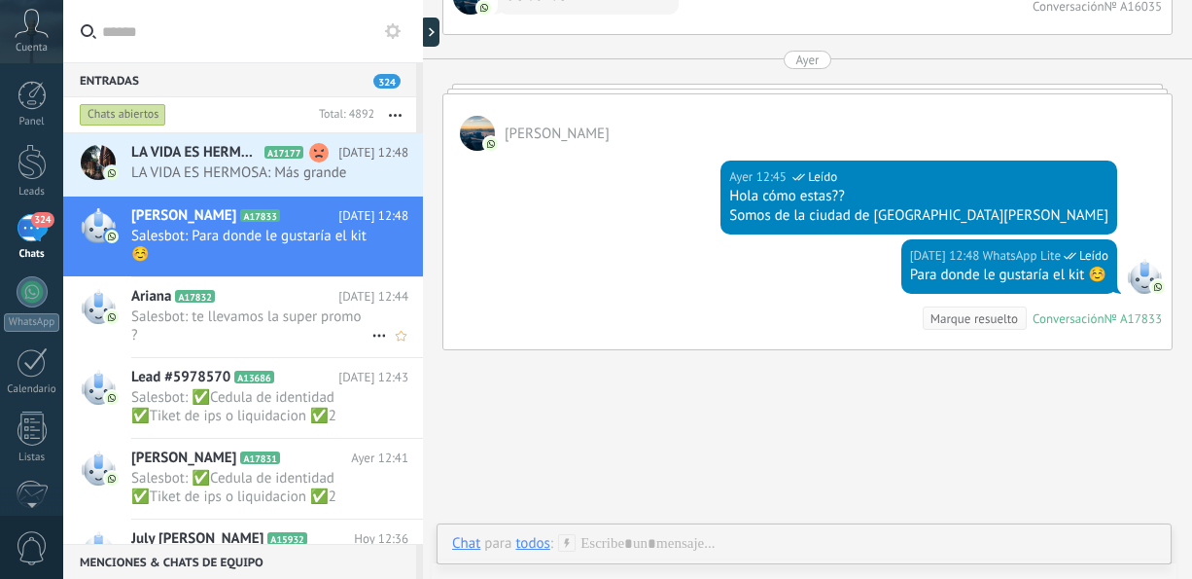
click at [299, 311] on span "Salesbot: te llevamos la super promo ?" at bounding box center [251, 325] width 240 height 37
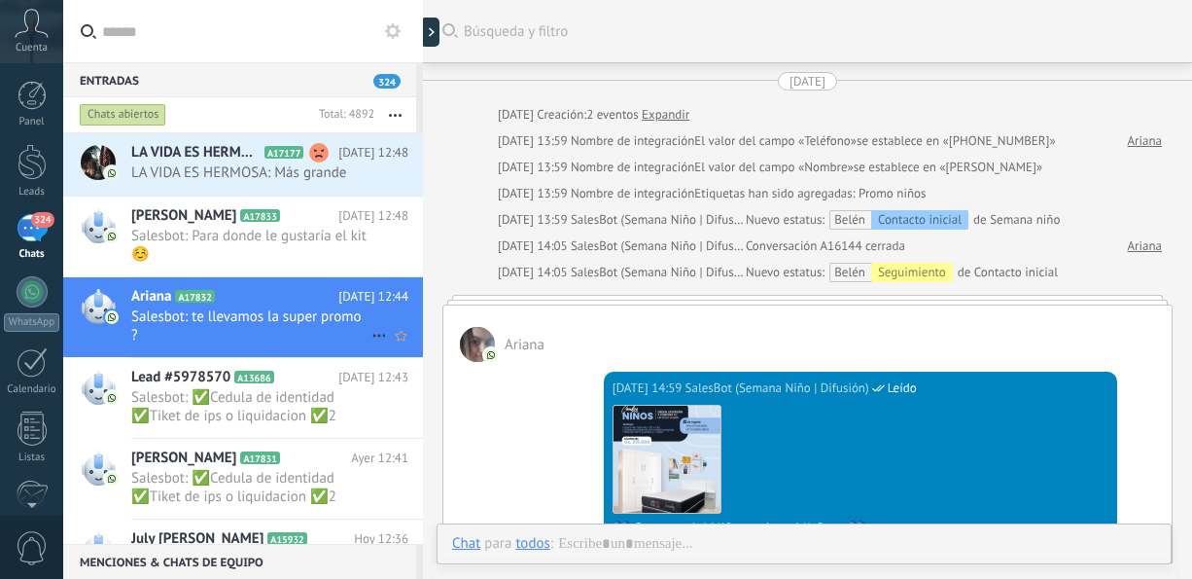
scroll to position [648, 0]
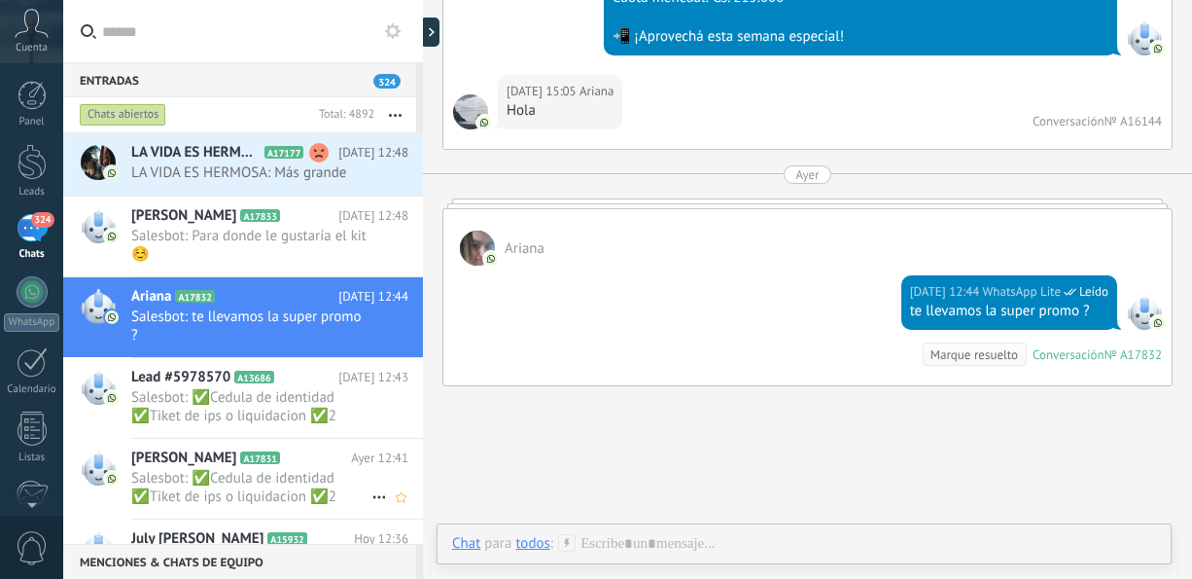
click at [376, 475] on span "Salesbot: ✅Cedula de identidad ✅Tiket de ips o liquidacion ✅2 Referencias perso…" at bounding box center [269, 487] width 277 height 37
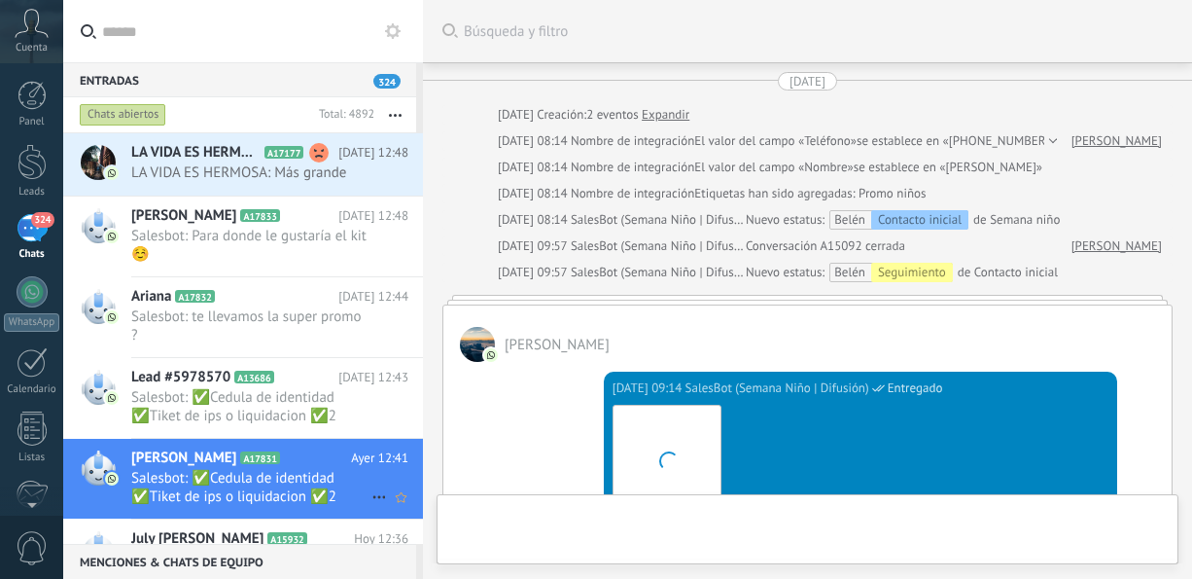
scroll to position [889, 0]
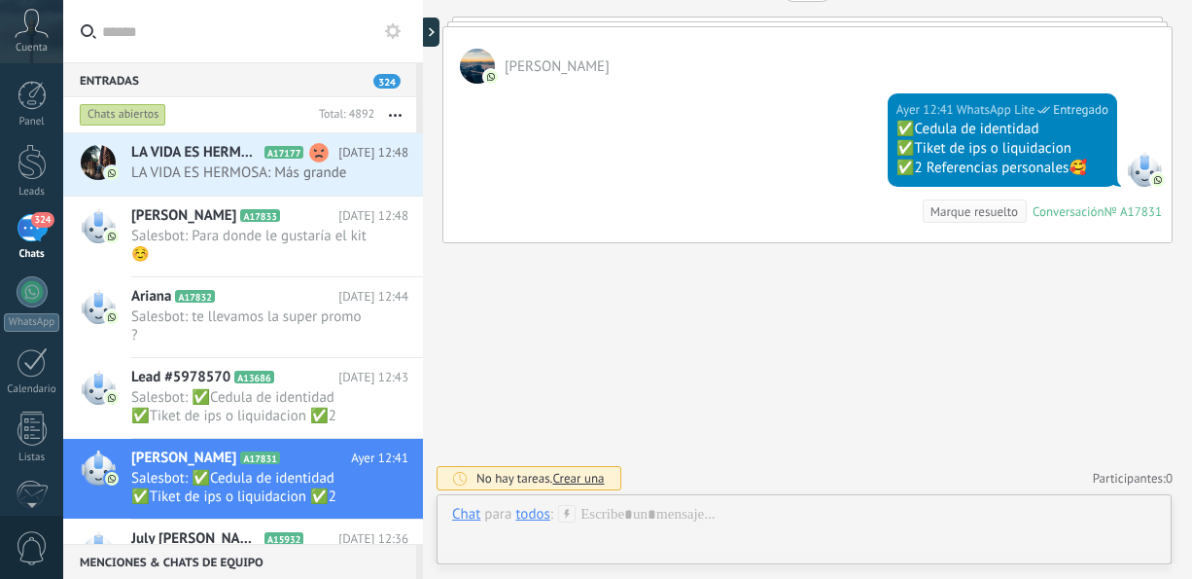
click at [347, 534] on span "[DATE] 12:36" at bounding box center [373, 538] width 70 height 19
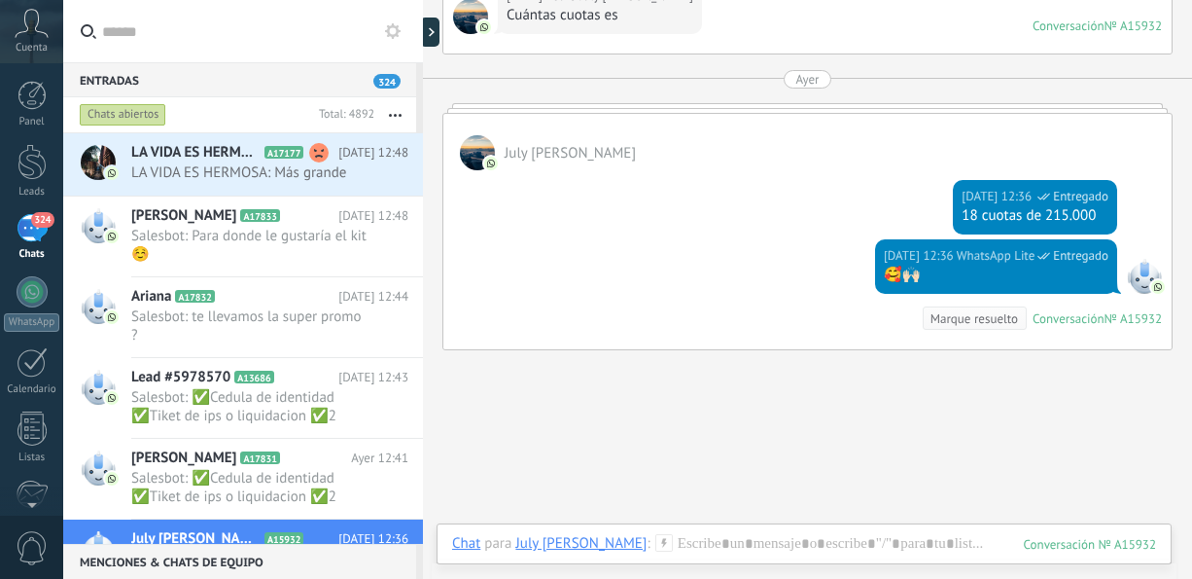
scroll to position [2518, 0]
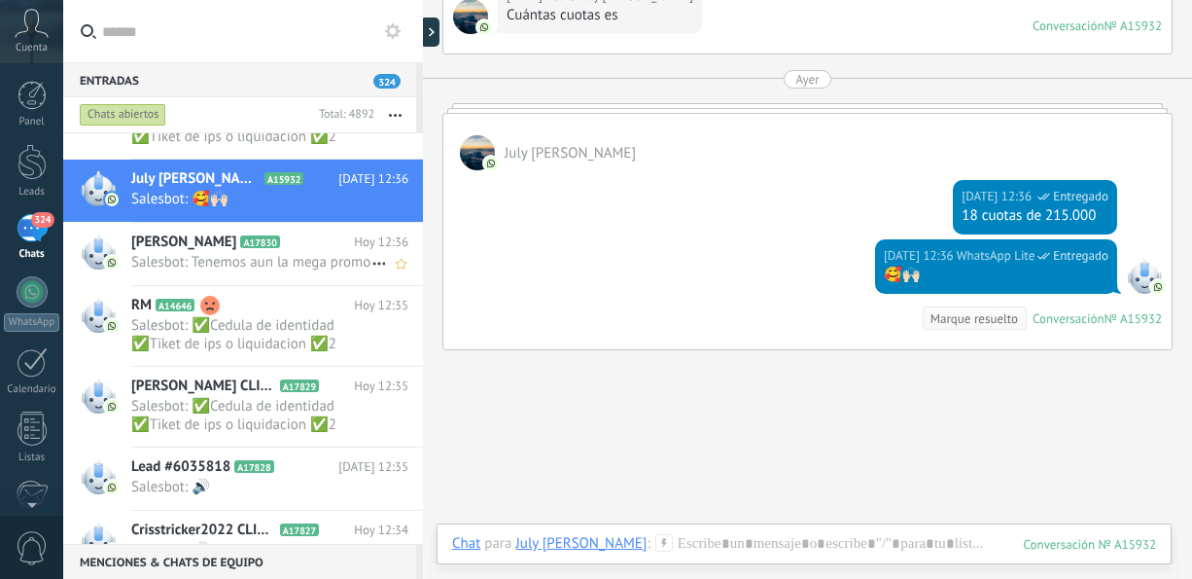
click at [236, 270] on span "Salesbot: Tenemos aun la mega promo" at bounding box center [251, 262] width 240 height 18
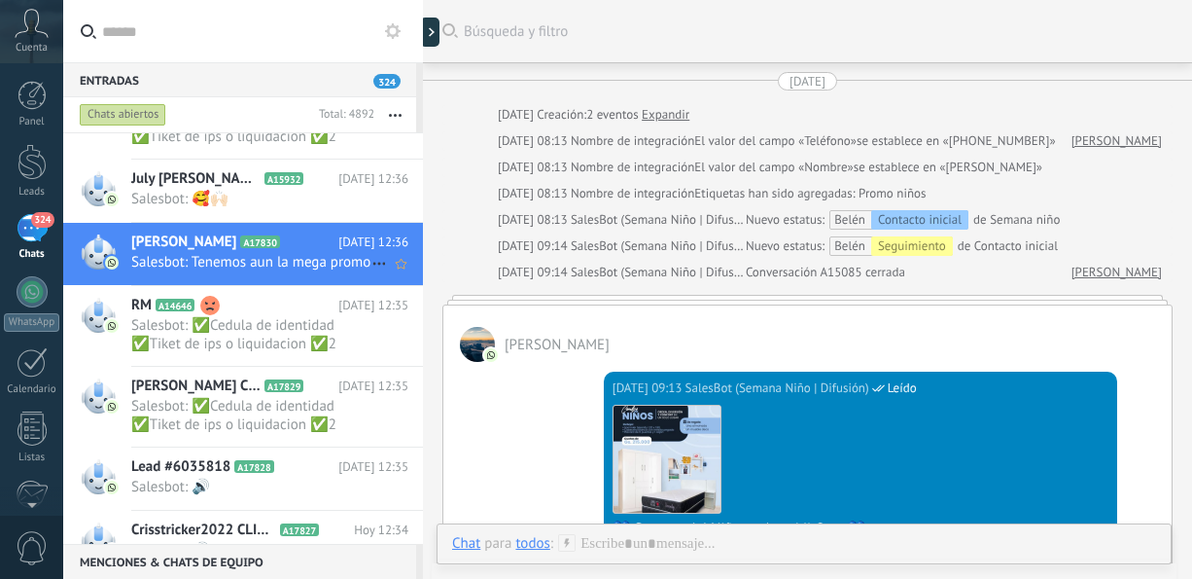
scroll to position [744, 0]
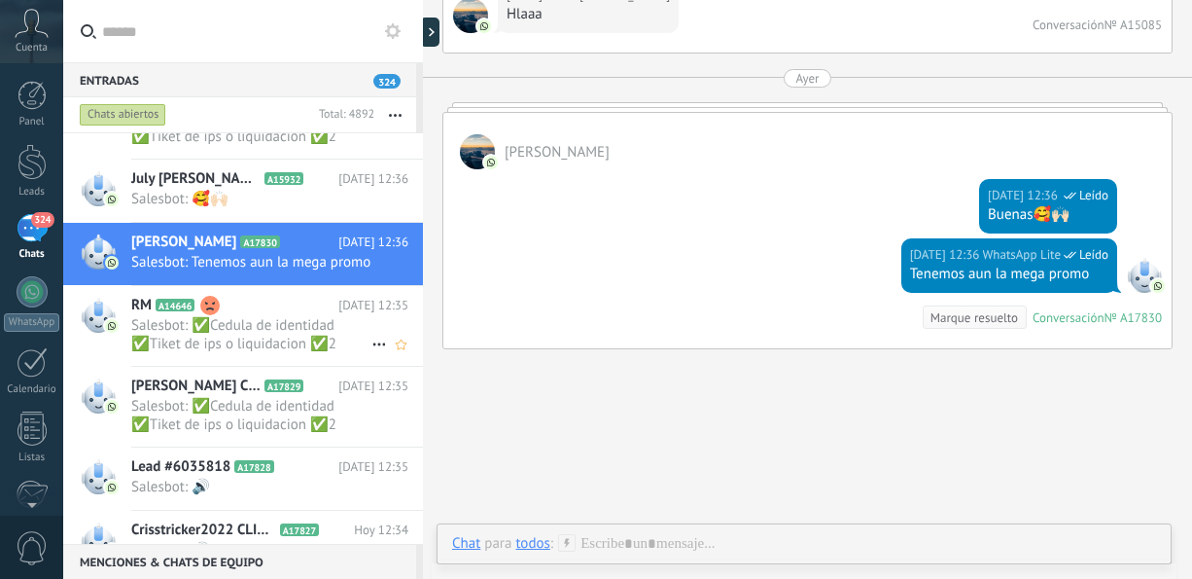
click at [277, 350] on span "Salesbot: ✅Cedula de identidad ✅Tiket de ips o liquidacion ✅2 Referencias perso…" at bounding box center [251, 334] width 240 height 37
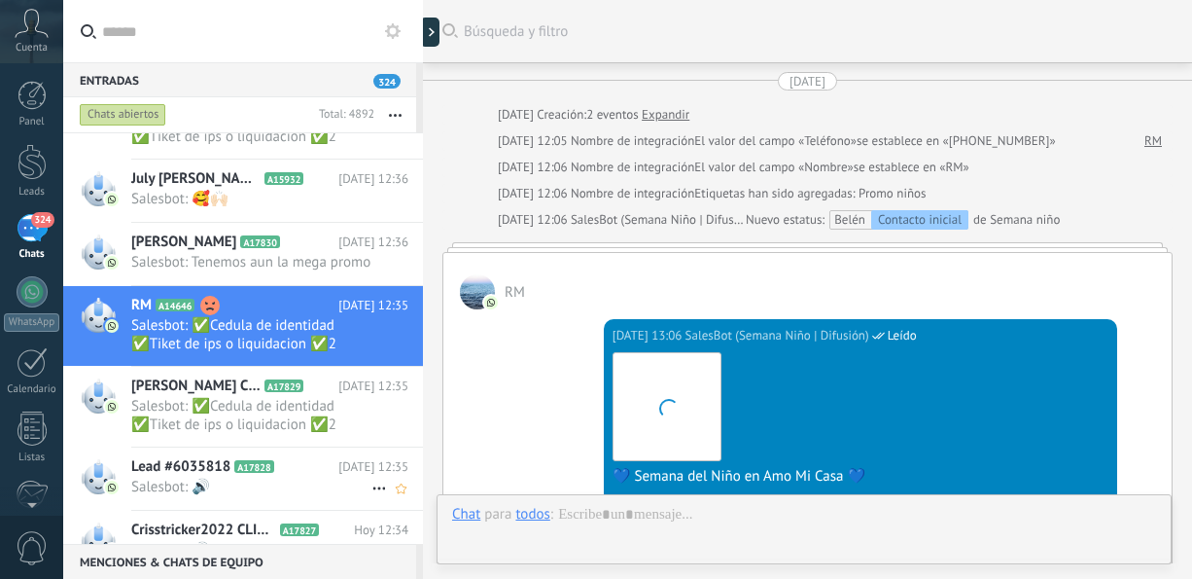
scroll to position [1052, 0]
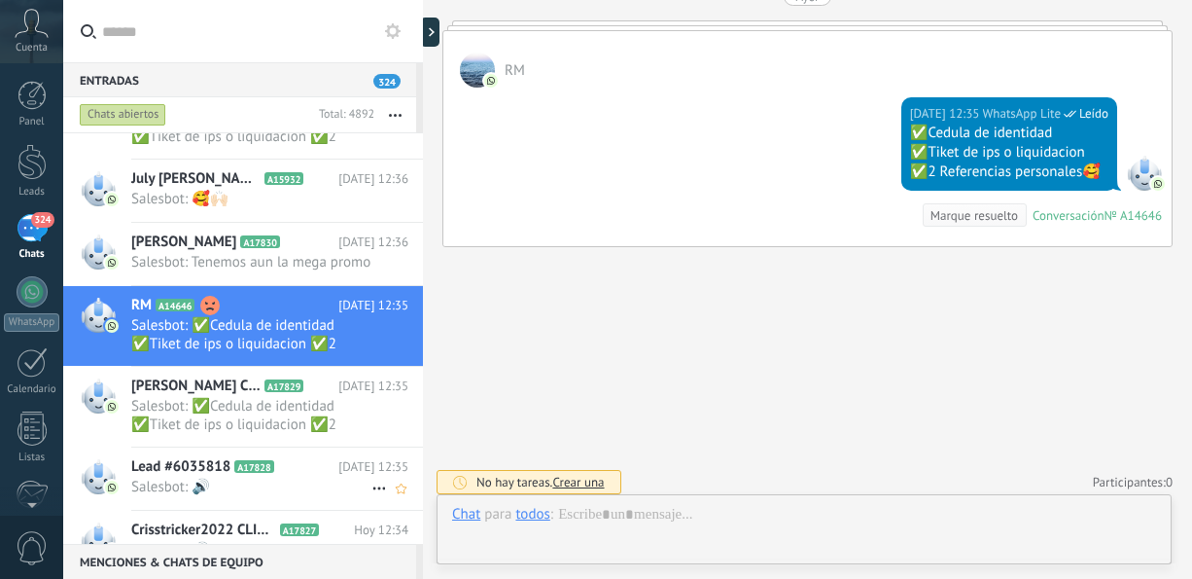
click at [267, 476] on h2 "Lead #6035818 A17828" at bounding box center [234, 466] width 207 height 19
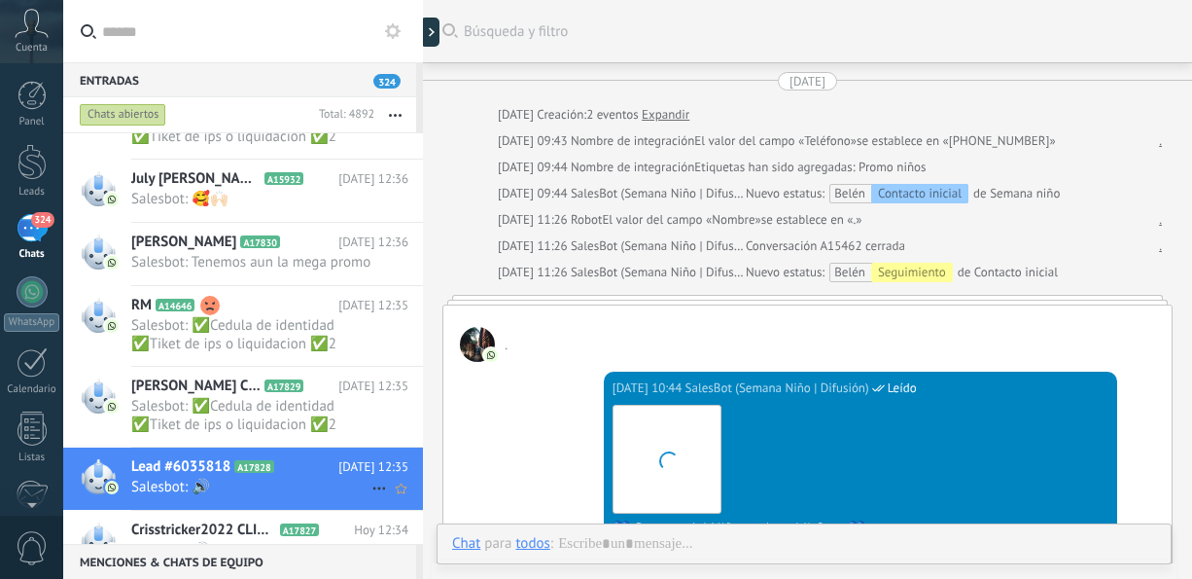
scroll to position [657, 0]
